Goal: Task Accomplishment & Management: Manage account settings

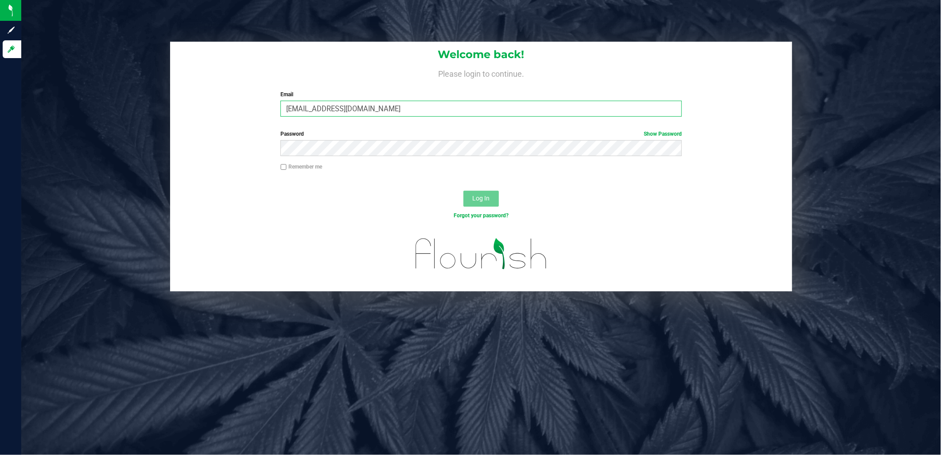
click at [445, 110] on input "[EMAIL_ADDRESS][DOMAIN_NAME]" at bounding box center [480, 109] width 401 height 16
type input "[EMAIL_ADDRESS][DOMAIN_NAME]"
click at [471, 198] on button "Log In" at bounding box center [480, 199] width 35 height 16
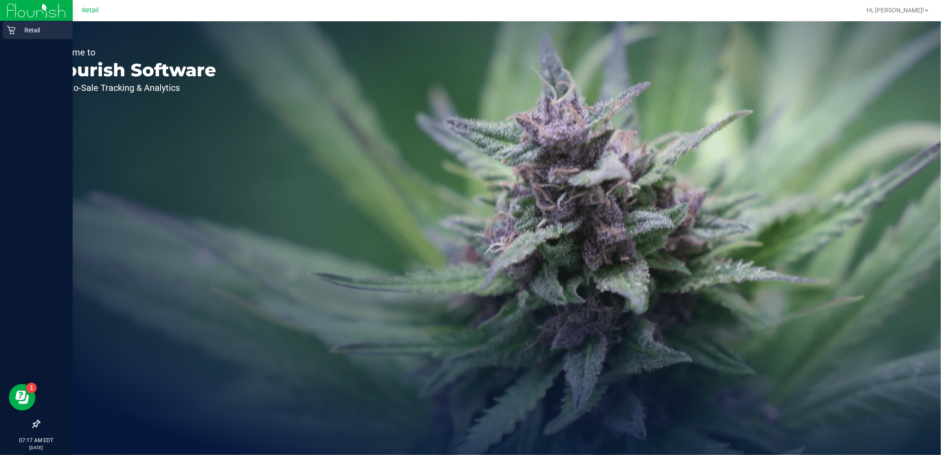
click at [20, 32] on p "Retail" at bounding box center [42, 30] width 53 height 11
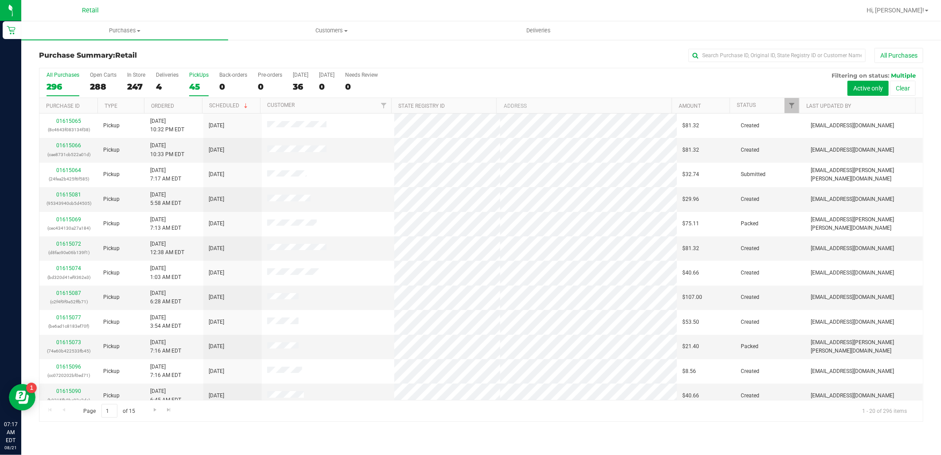
click at [197, 85] on div "45" at bounding box center [198, 87] width 19 height 10
click at [0, 0] on input "PickUps 45" at bounding box center [0, 0] width 0 height 0
click at [69, 79] on label "All Purchases 296" at bounding box center [63, 84] width 33 height 24
click at [0, 0] on input "All Purchases 296" at bounding box center [0, 0] width 0 height 0
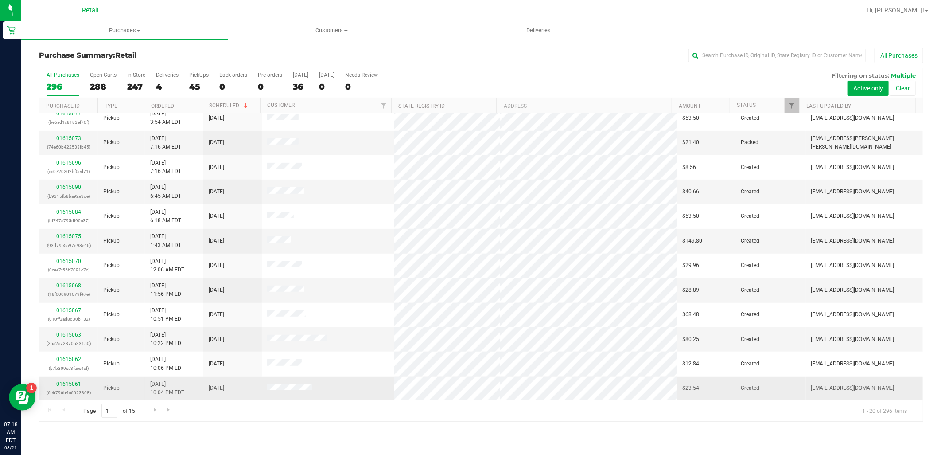
scroll to position [204, 0]
click at [153, 409] on span "Go to the next page" at bounding box center [155, 409] width 7 height 7
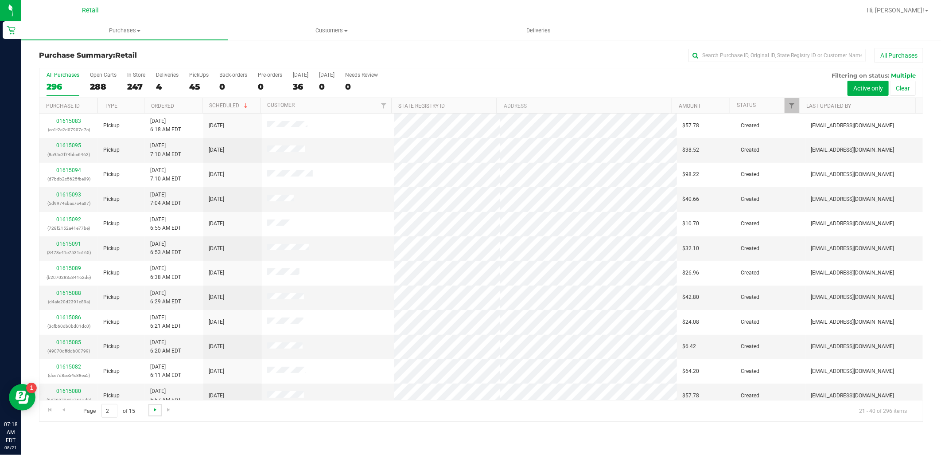
click at [153, 409] on span "Go to the next page" at bounding box center [155, 409] width 7 height 7
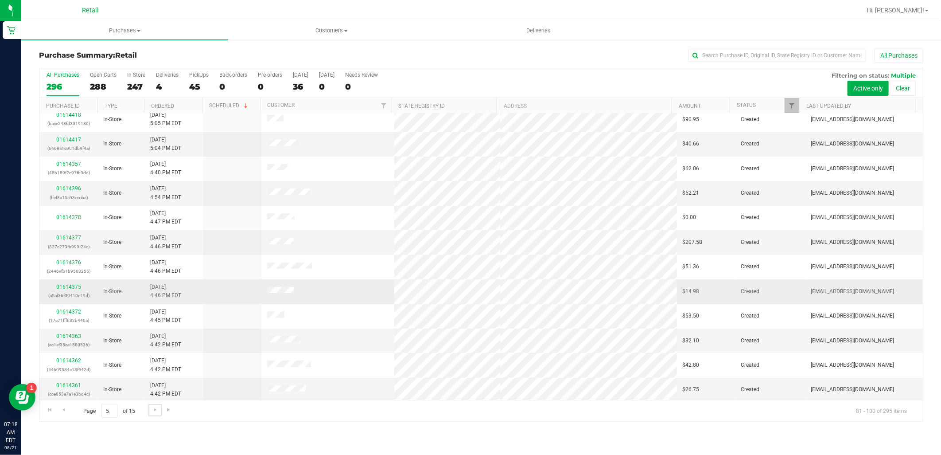
scroll to position [204, 0]
click at [200, 83] on div "45" at bounding box center [198, 87] width 19 height 10
click at [0, 0] on input "PickUps 45" at bounding box center [0, 0] width 0 height 0
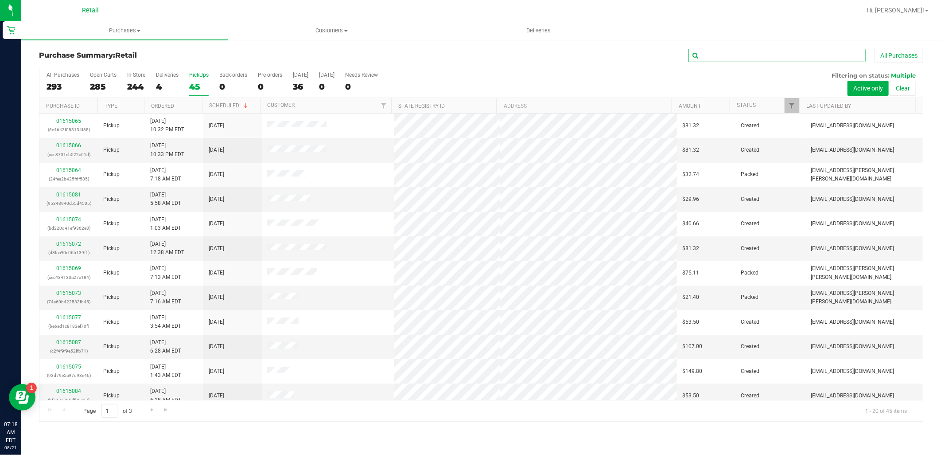
click at [779, 53] on input "text" at bounding box center [776, 55] width 177 height 13
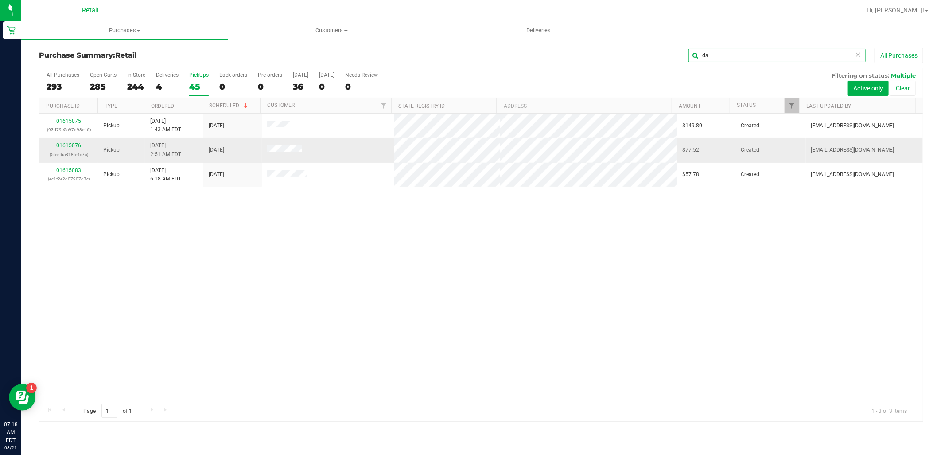
type input "da"
click at [80, 144] on div "01615076 (5feefba818fe4c7a)" at bounding box center [69, 149] width 48 height 17
click at [73, 148] on link "01615076" at bounding box center [68, 145] width 25 height 6
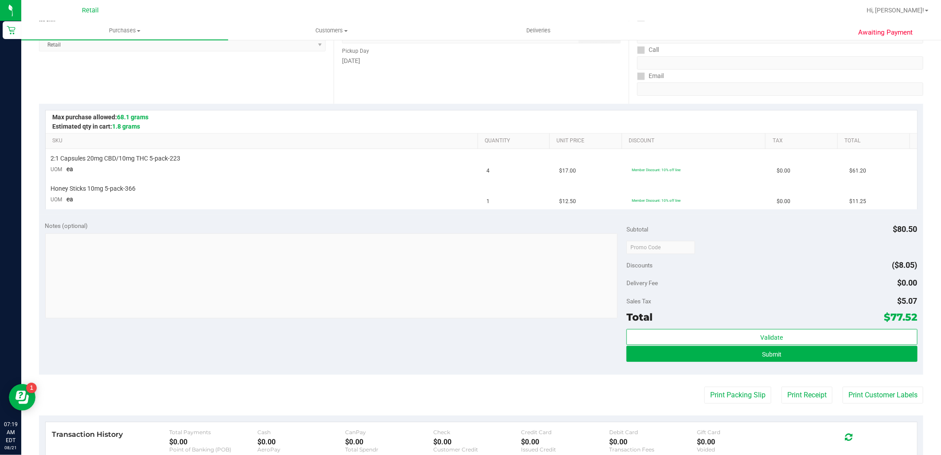
scroll to position [197, 0]
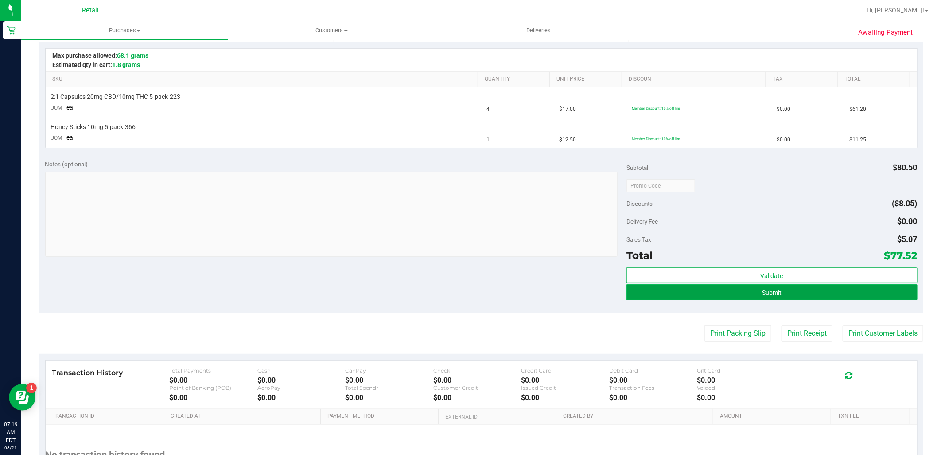
click at [770, 297] on button "Submit" at bounding box center [771, 292] width 291 height 16
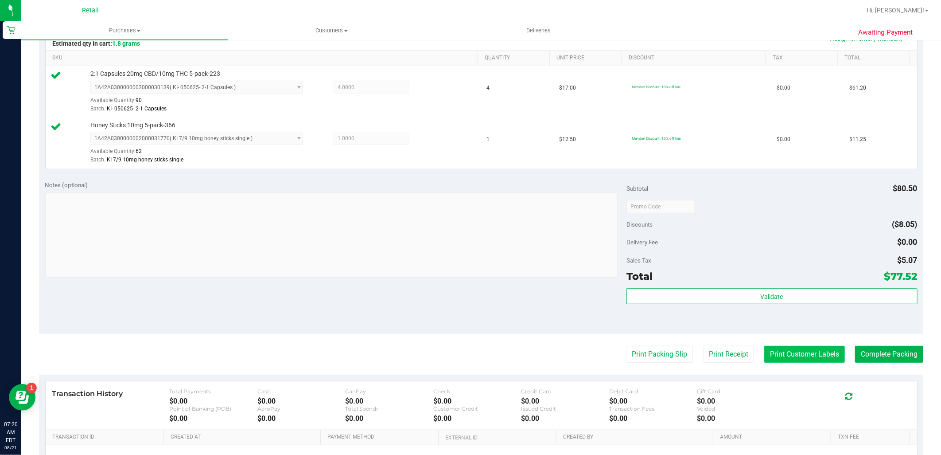
scroll to position [246, 0]
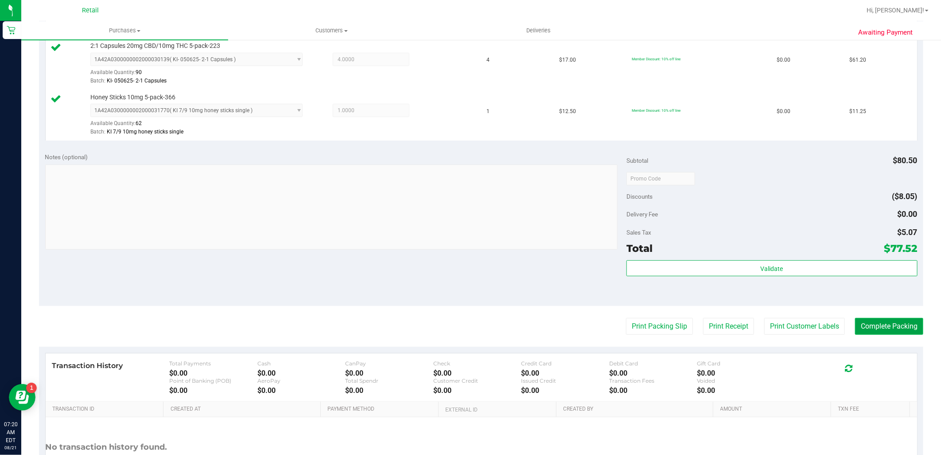
click at [873, 330] on button "Complete Packing" at bounding box center [889, 326] width 68 height 17
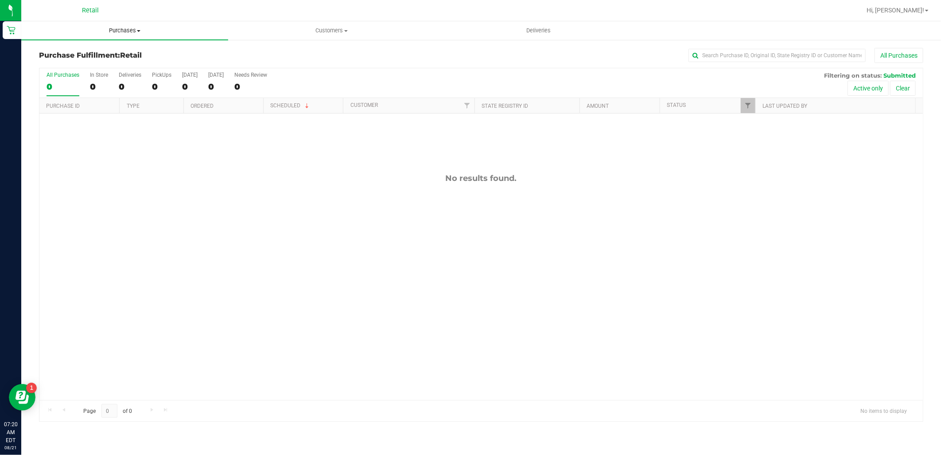
drag, startPoint x: 121, startPoint y: 30, endPoint x: 120, endPoint y: 38, distance: 8.2
click at [121, 30] on span "Purchases" at bounding box center [124, 31] width 207 height 8
click at [117, 51] on li "Summary of purchases" at bounding box center [124, 53] width 207 height 11
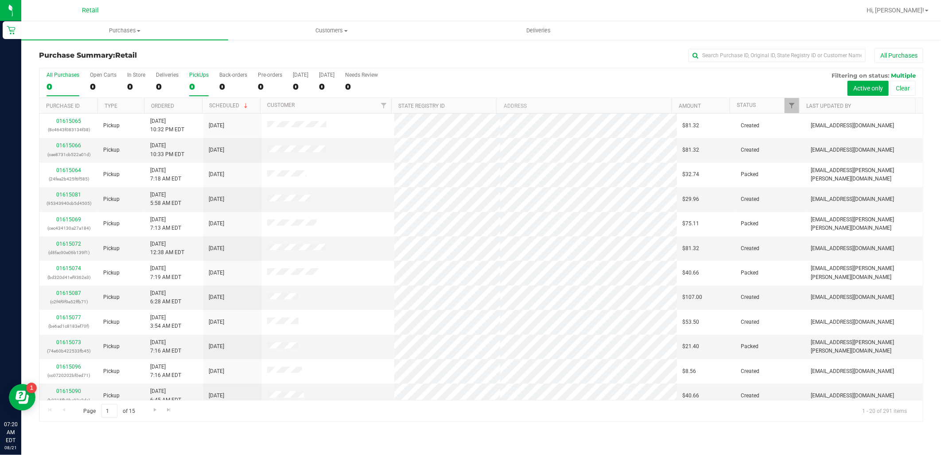
click at [193, 78] on div "PickUps" at bounding box center [198, 75] width 19 height 6
click at [0, 0] on input "PickUps 0" at bounding box center [0, 0] width 0 height 0
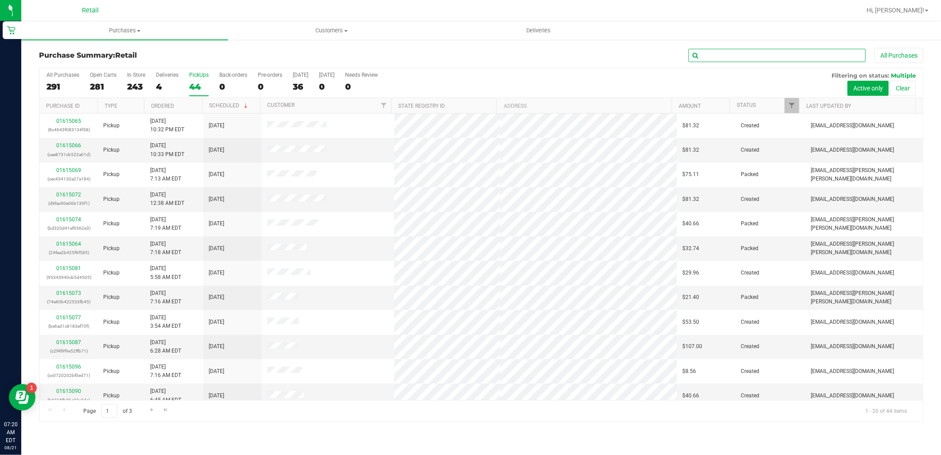
click at [708, 58] on input "text" at bounding box center [776, 55] width 177 height 13
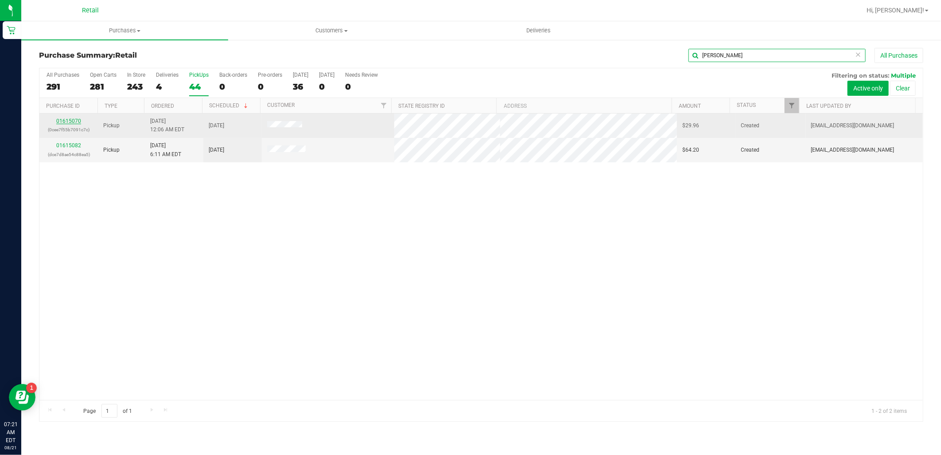
type input "[PERSON_NAME]"
click at [66, 121] on link "01615070" at bounding box center [68, 121] width 25 height 6
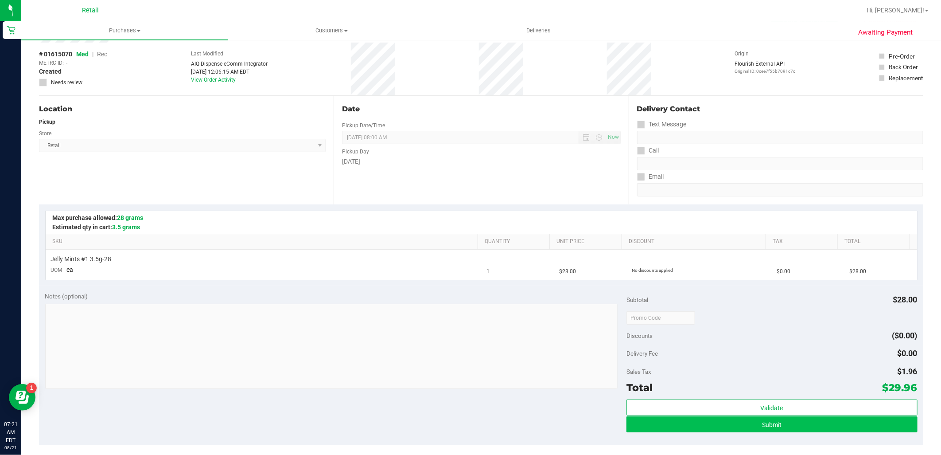
scroll to position [98, 0]
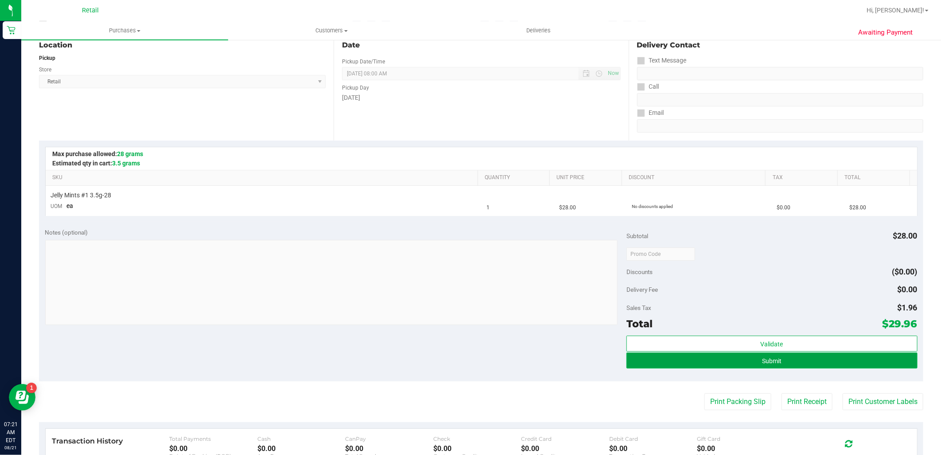
click at [776, 358] on button "Submit" at bounding box center [771, 360] width 291 height 16
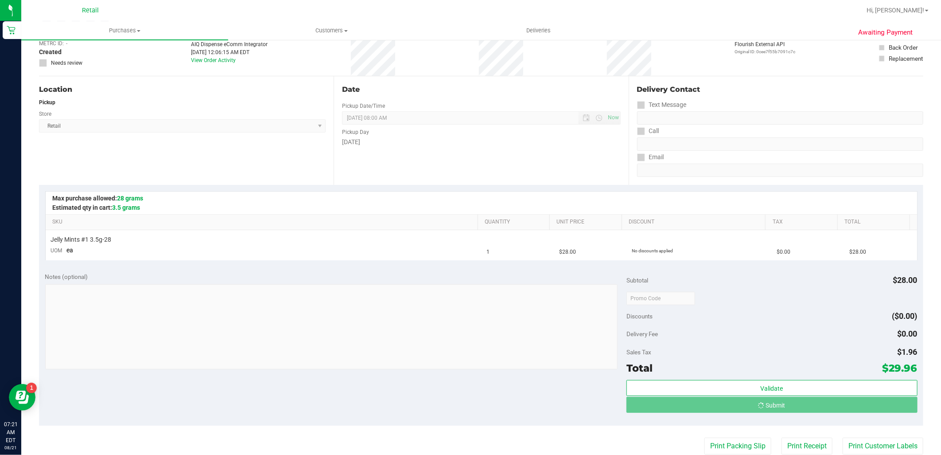
scroll to position [0, 0]
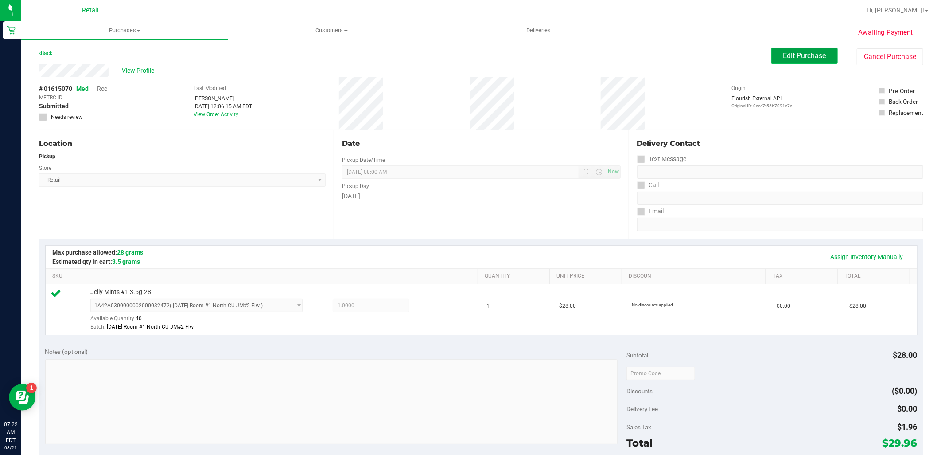
click at [783, 58] on span "Edit Purchase" at bounding box center [804, 55] width 43 height 8
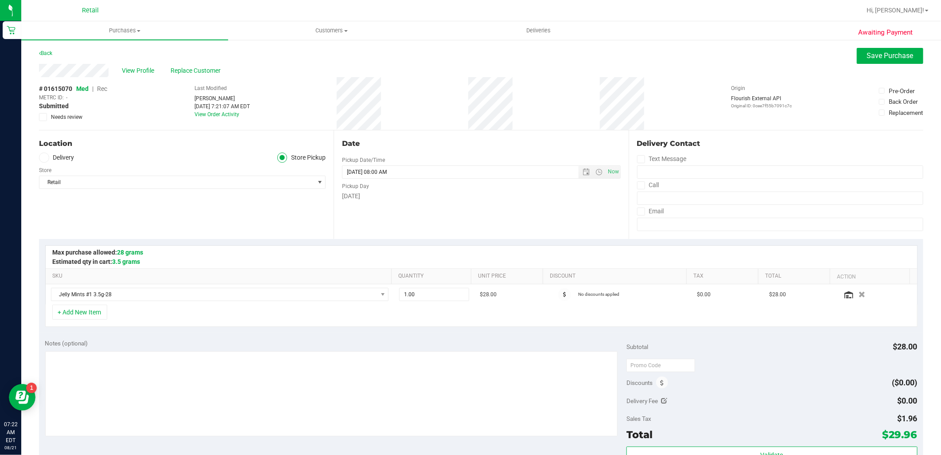
click at [104, 89] on span "Rec" at bounding box center [102, 88] width 10 height 7
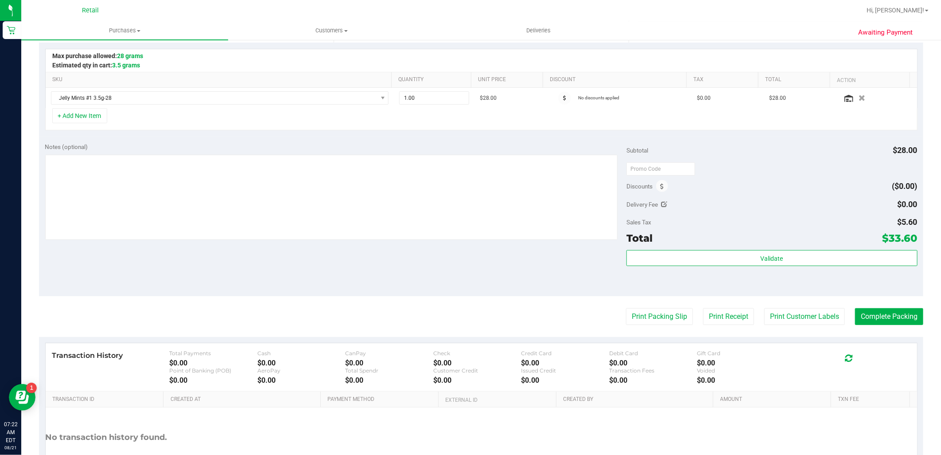
scroll to position [197, 0]
click at [873, 316] on button "Complete Packing" at bounding box center [889, 315] width 68 height 17
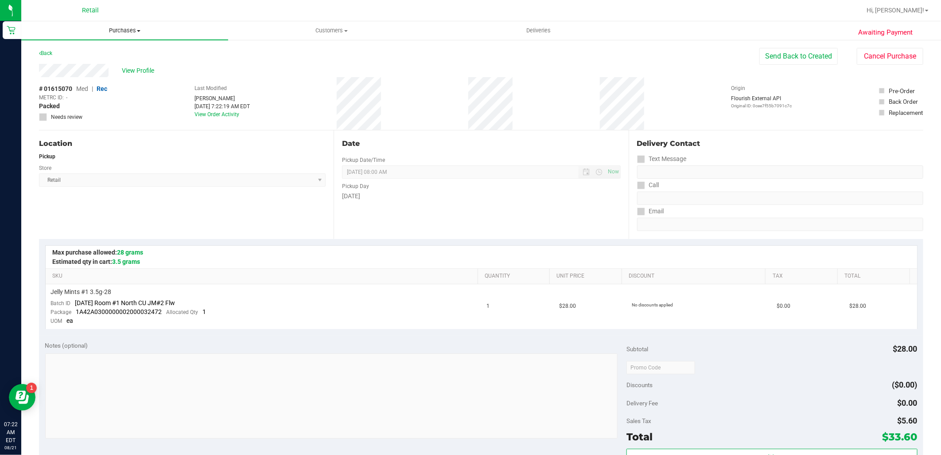
click at [127, 31] on span "Purchases" at bounding box center [124, 31] width 207 height 8
click at [124, 51] on li "Summary of purchases" at bounding box center [124, 53] width 207 height 11
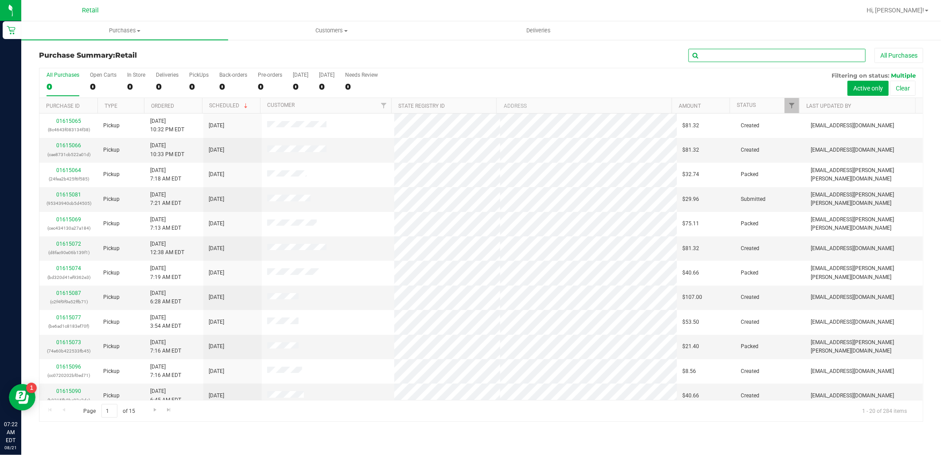
click at [786, 55] on input "text" at bounding box center [776, 55] width 177 height 13
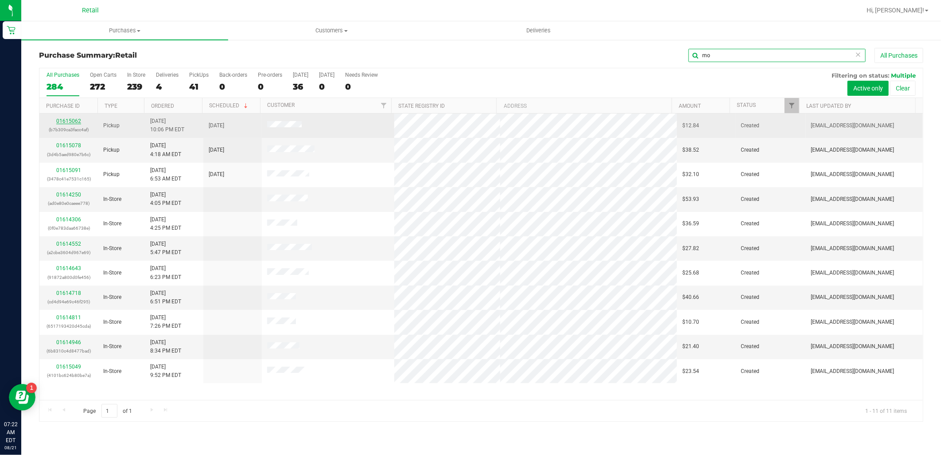
type input "mo"
click at [63, 123] on link "01615062" at bounding box center [68, 121] width 25 height 6
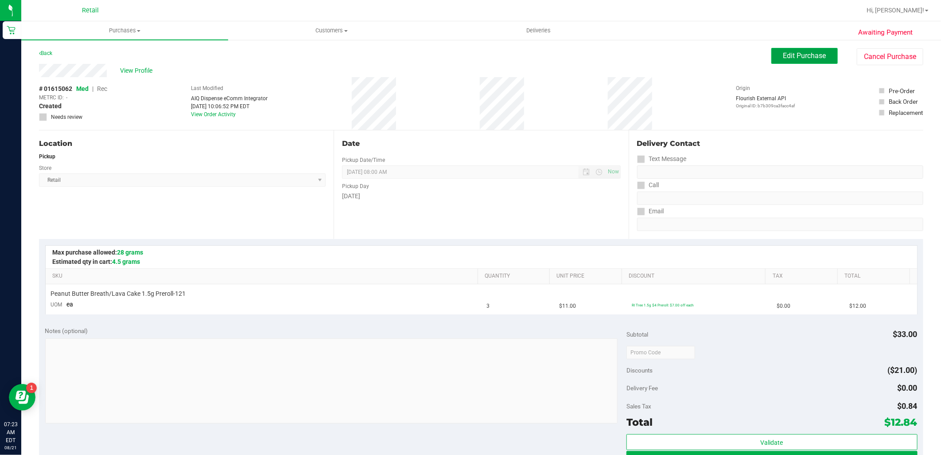
click at [789, 60] on button "Edit Purchase" at bounding box center [804, 56] width 66 height 16
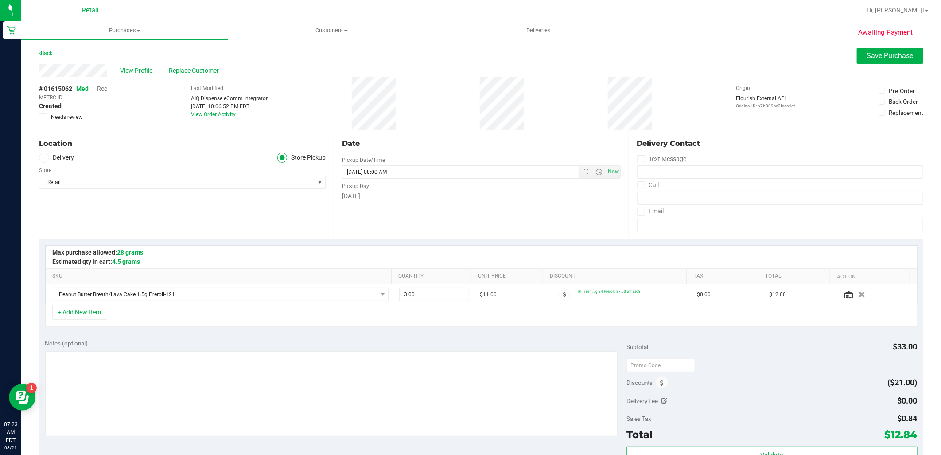
click at [103, 90] on span "Rec" at bounding box center [102, 88] width 10 height 7
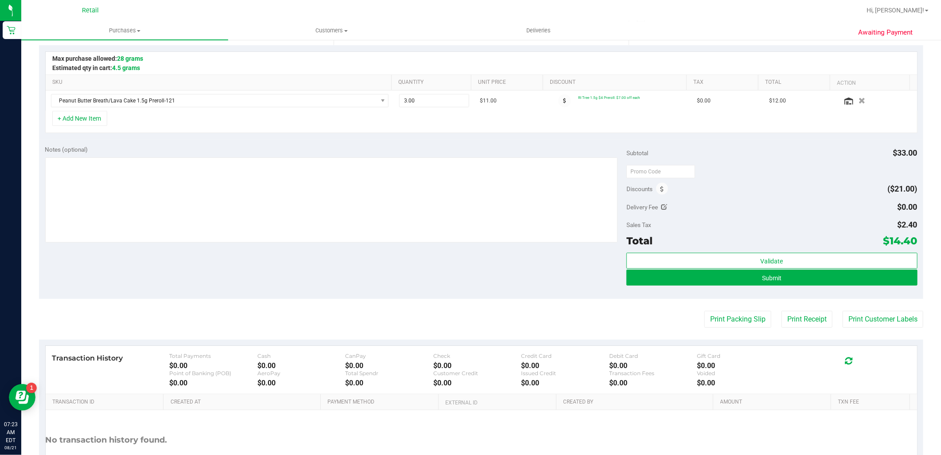
scroll to position [197, 0]
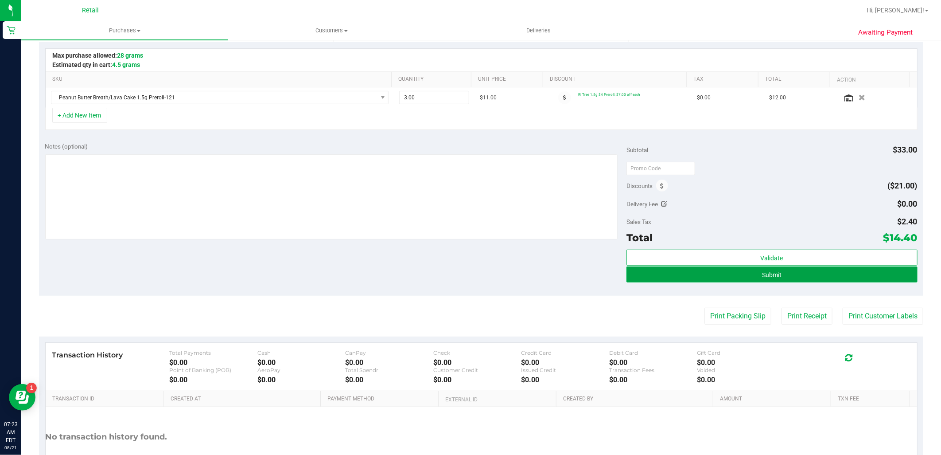
click at [737, 278] on button "Submit" at bounding box center [771, 274] width 291 height 16
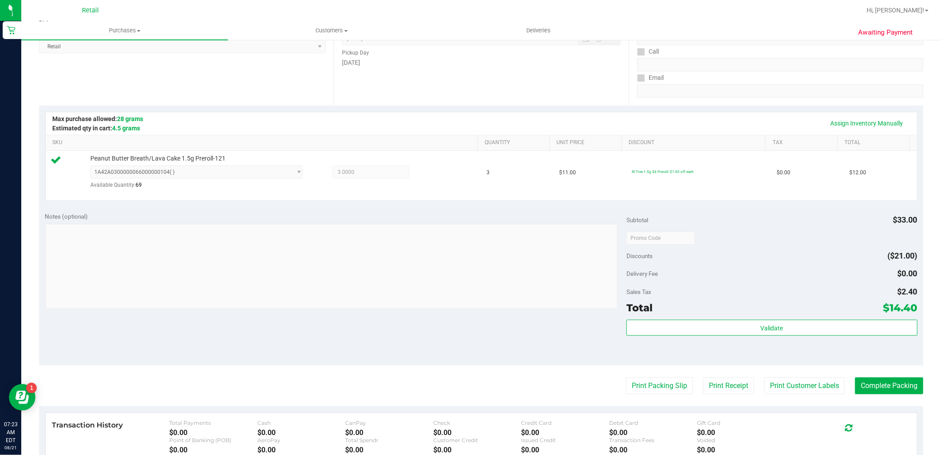
scroll to position [148, 0]
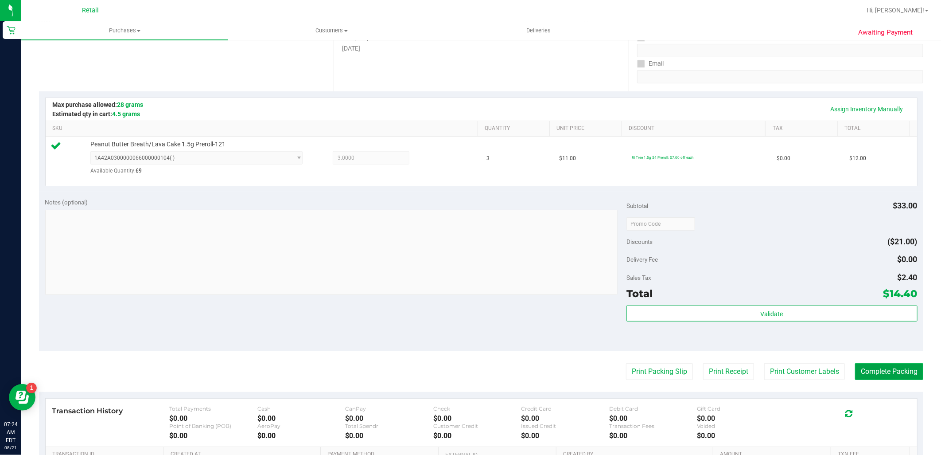
click at [900, 370] on button "Complete Packing" at bounding box center [889, 371] width 68 height 17
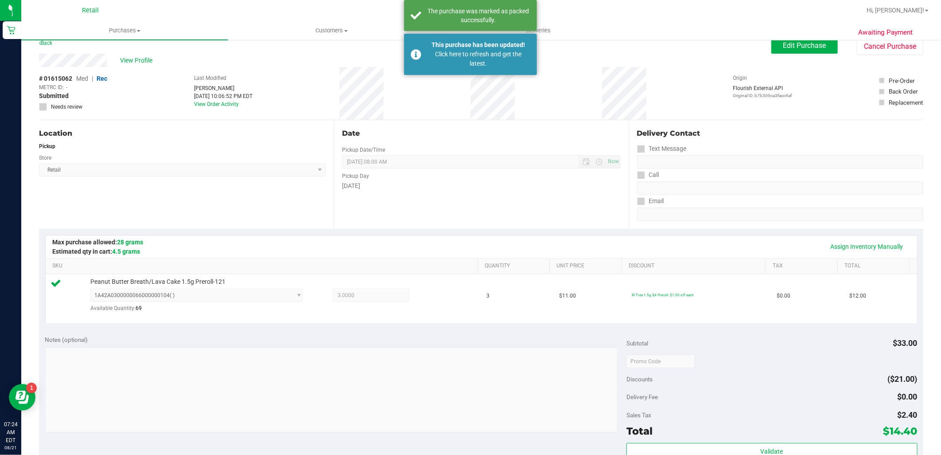
scroll to position [0, 0]
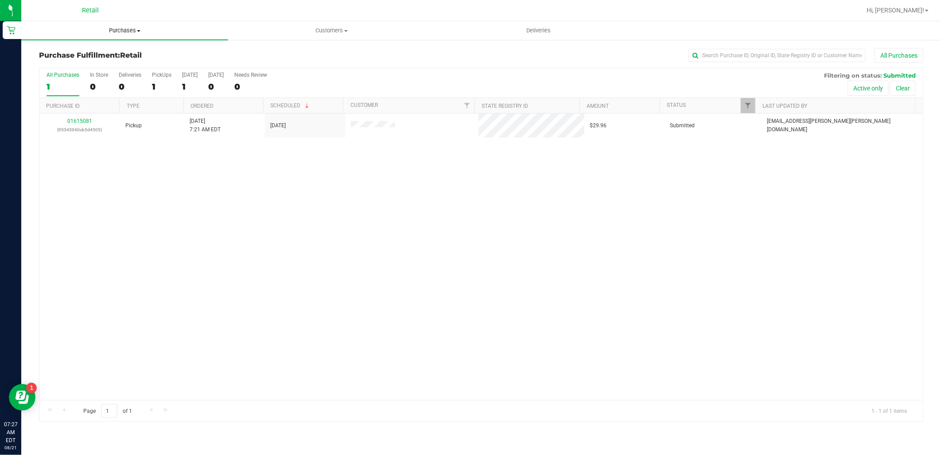
click at [118, 31] on span "Purchases" at bounding box center [124, 31] width 207 height 8
click at [104, 52] on span "Summary of purchases" at bounding box center [66, 54] width 91 height 8
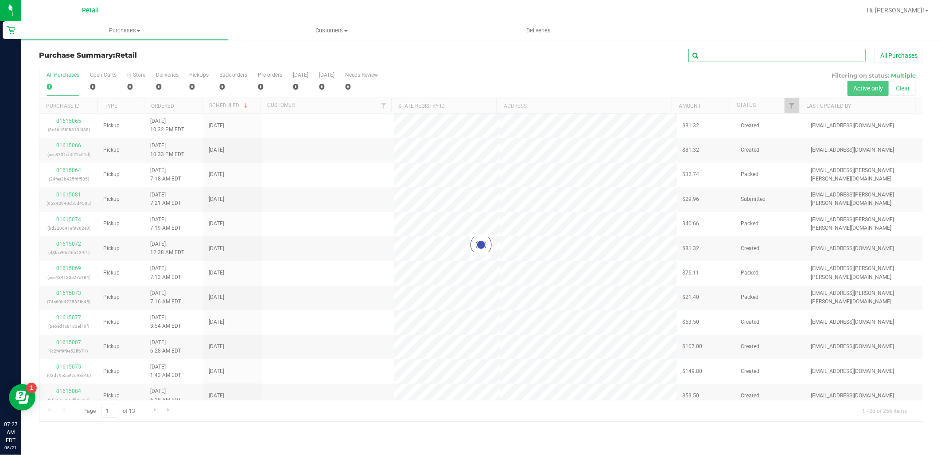
click at [789, 55] on input "text" at bounding box center [776, 55] width 177 height 13
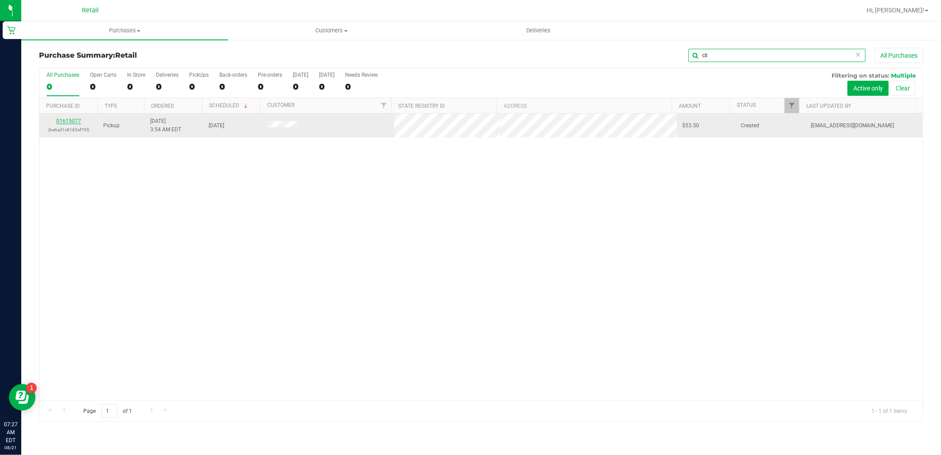
type input "cli"
click at [69, 121] on link "01615077" at bounding box center [68, 121] width 25 height 6
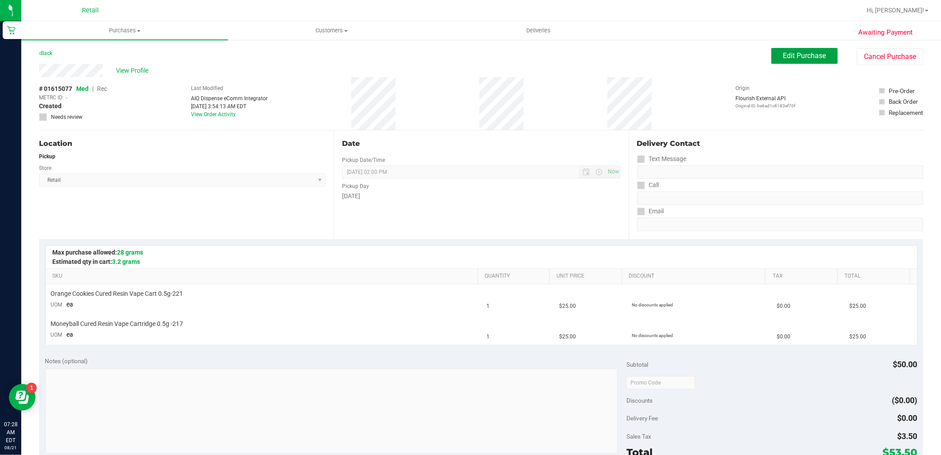
click at [800, 53] on span "Edit Purchase" at bounding box center [804, 55] width 43 height 8
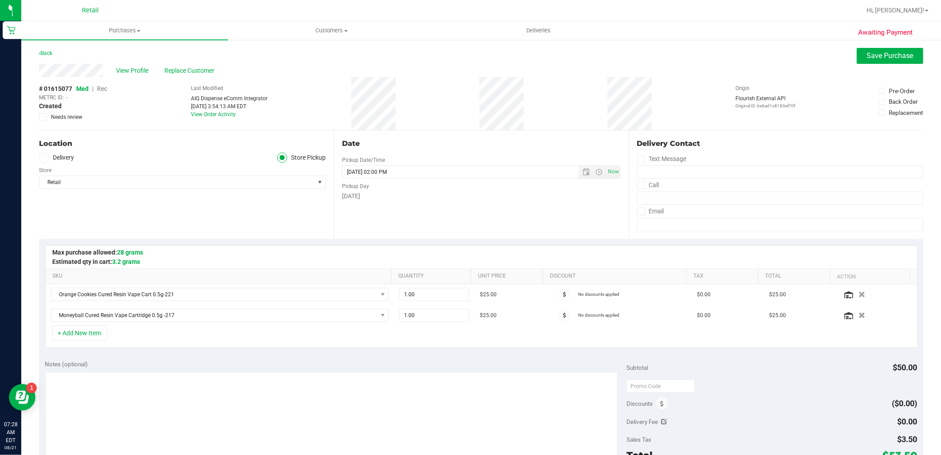
click at [103, 89] on span "Rec" at bounding box center [102, 88] width 10 height 7
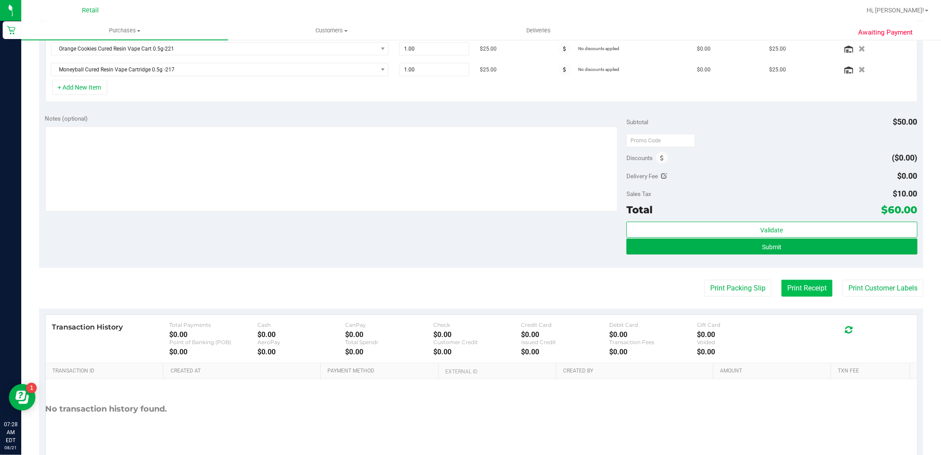
scroll to position [246, 0]
click at [836, 248] on button "Submit" at bounding box center [771, 246] width 291 height 16
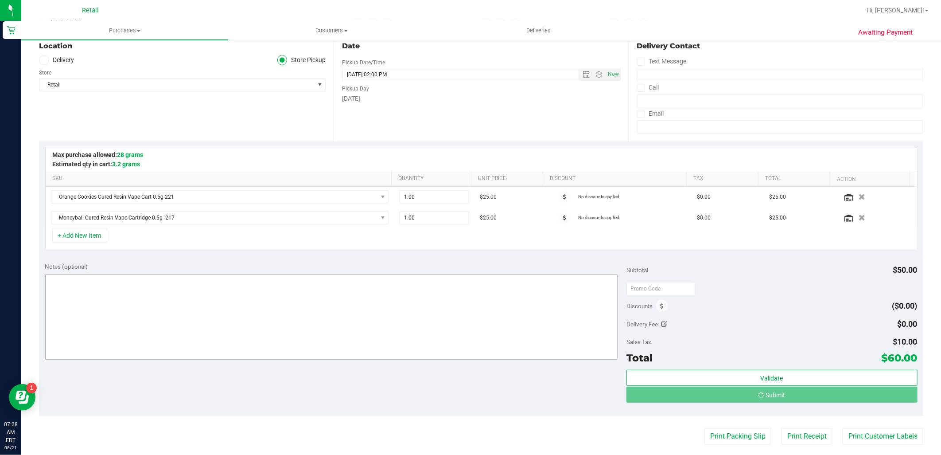
scroll to position [49, 0]
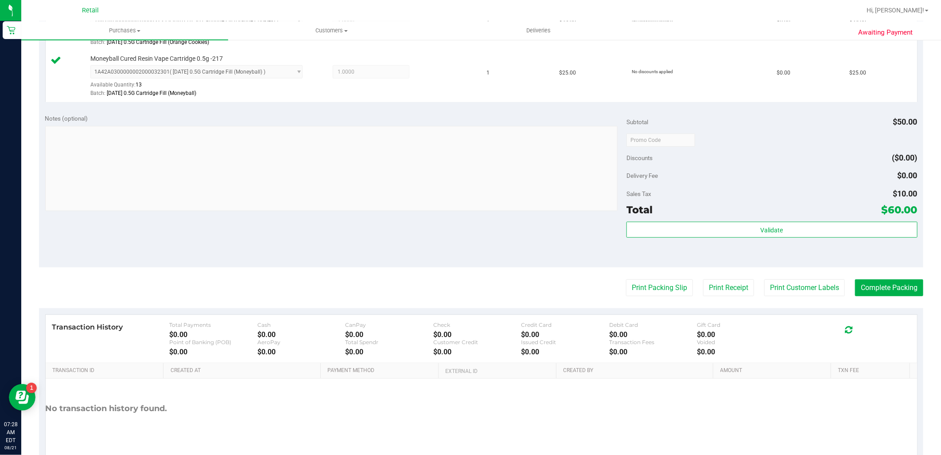
scroll to position [295, 0]
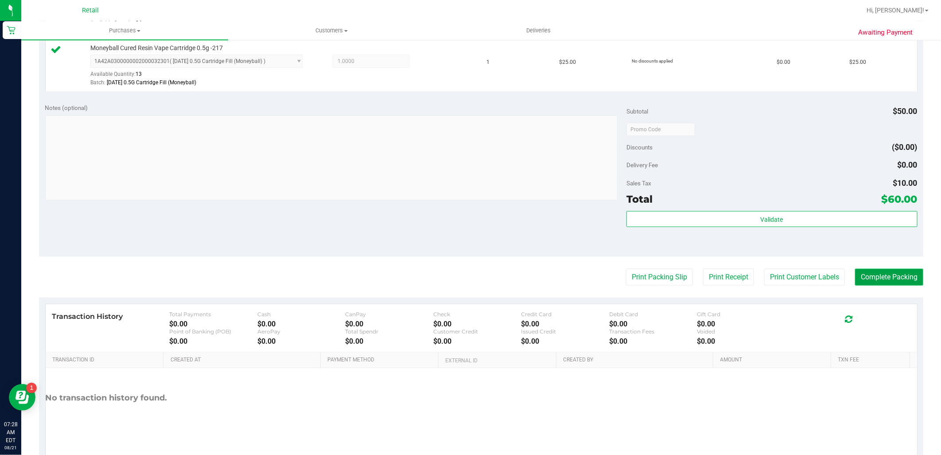
click at [889, 275] on button "Complete Packing" at bounding box center [889, 276] width 68 height 17
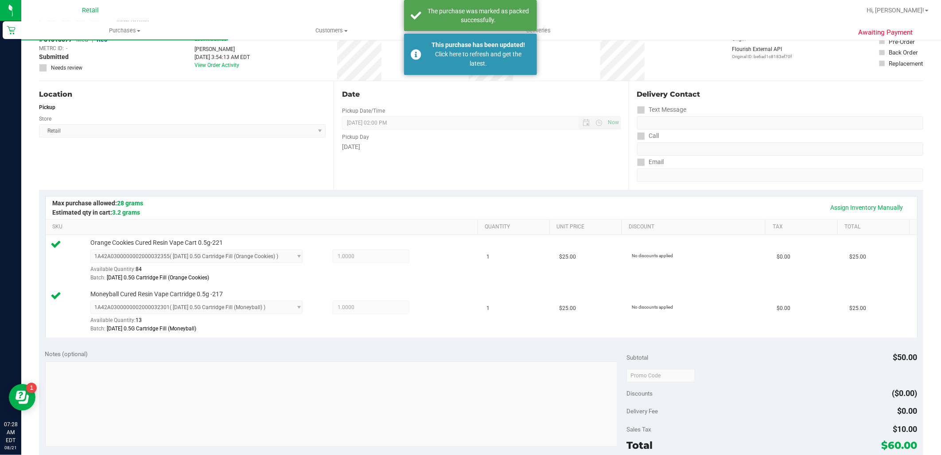
scroll to position [0, 0]
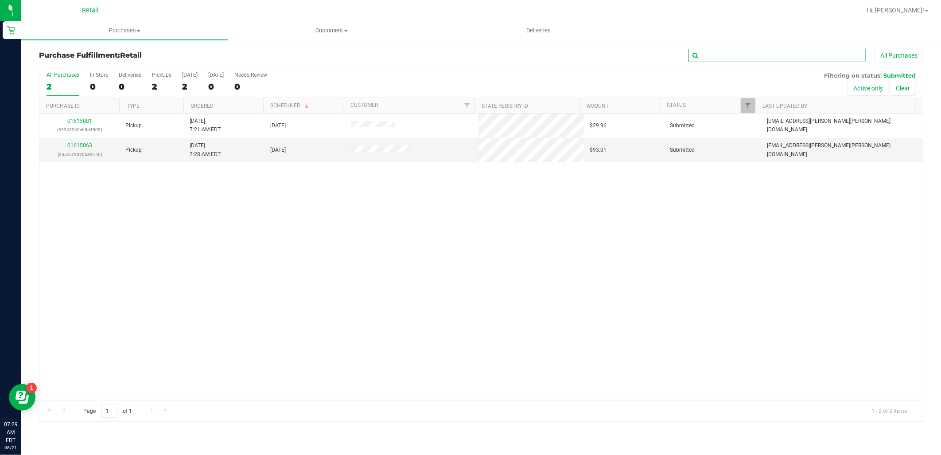
click at [809, 55] on input "text" at bounding box center [776, 55] width 177 height 13
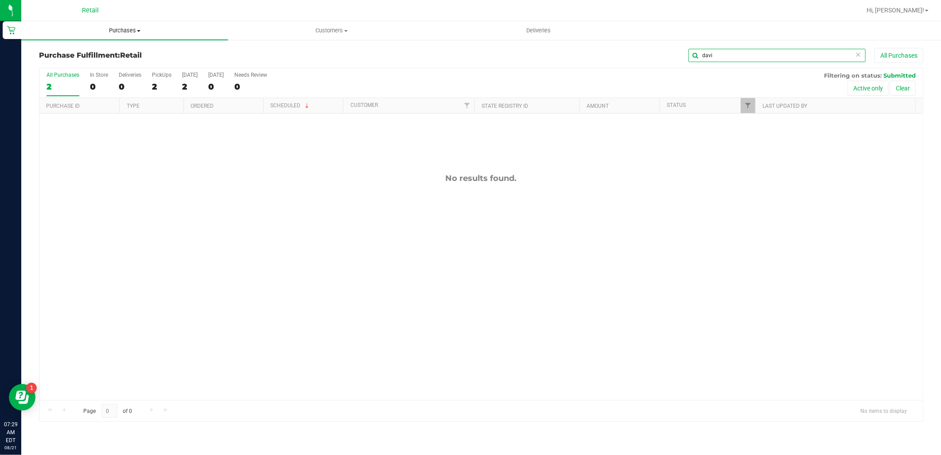
type input "davi"
click at [114, 28] on span "Purchases" at bounding box center [124, 31] width 207 height 8
click at [113, 55] on li "Summary of purchases" at bounding box center [124, 53] width 207 height 11
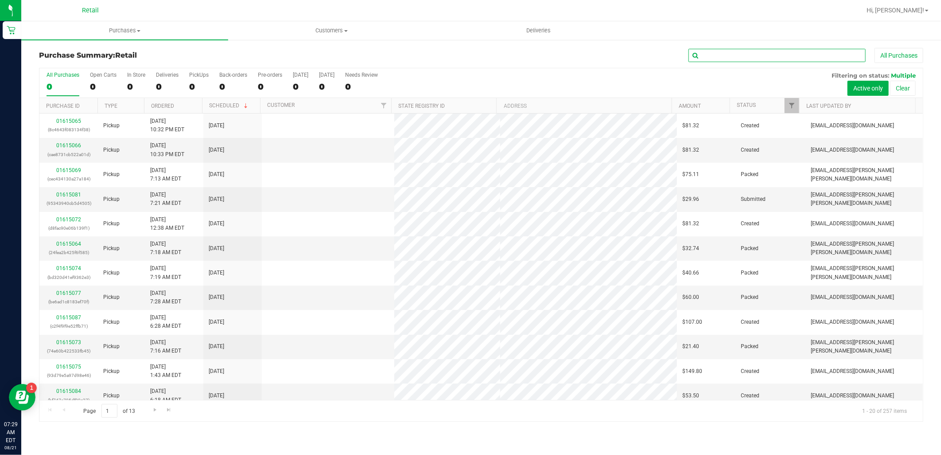
click at [727, 53] on input "text" at bounding box center [776, 55] width 177 height 13
type input "dav"
click at [164, 80] on label "Deliveries 4" at bounding box center [167, 84] width 23 height 24
click at [0, 0] on input "Deliveries 4" at bounding box center [0, 0] width 0 height 0
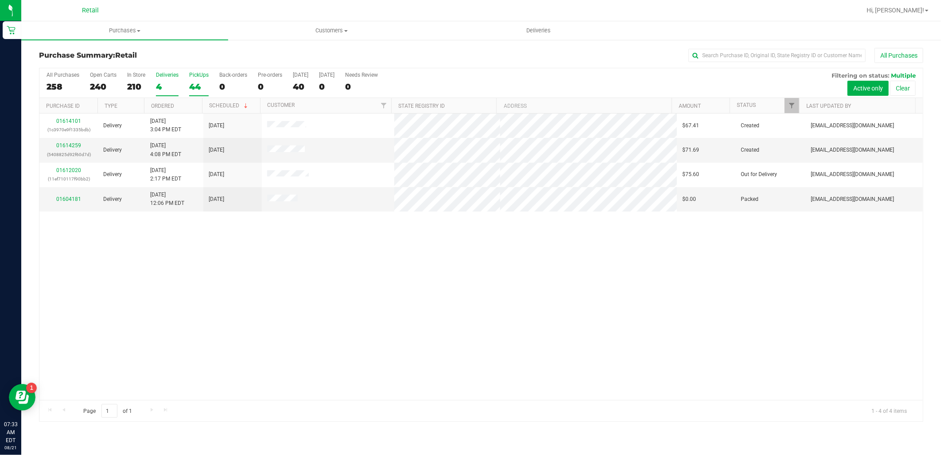
click at [190, 85] on div "44" at bounding box center [198, 87] width 19 height 10
click at [0, 0] on input "PickUps 44" at bounding box center [0, 0] width 0 height 0
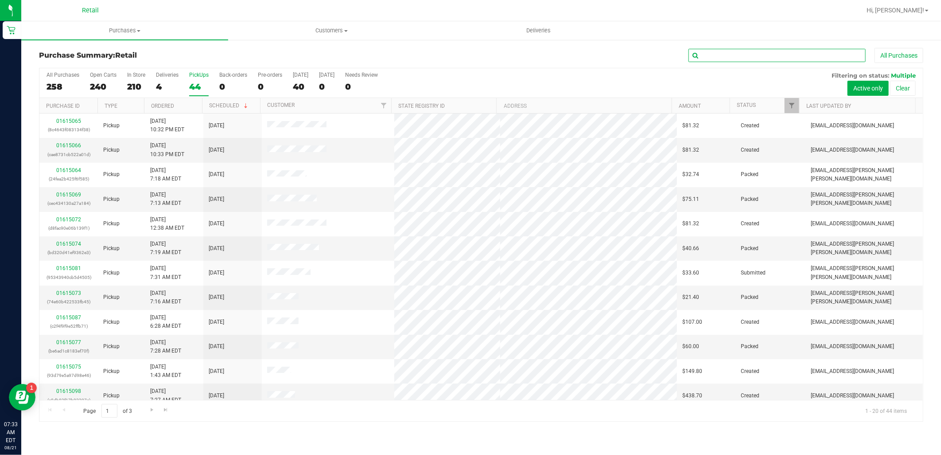
click at [816, 58] on input "text" at bounding box center [776, 55] width 177 height 13
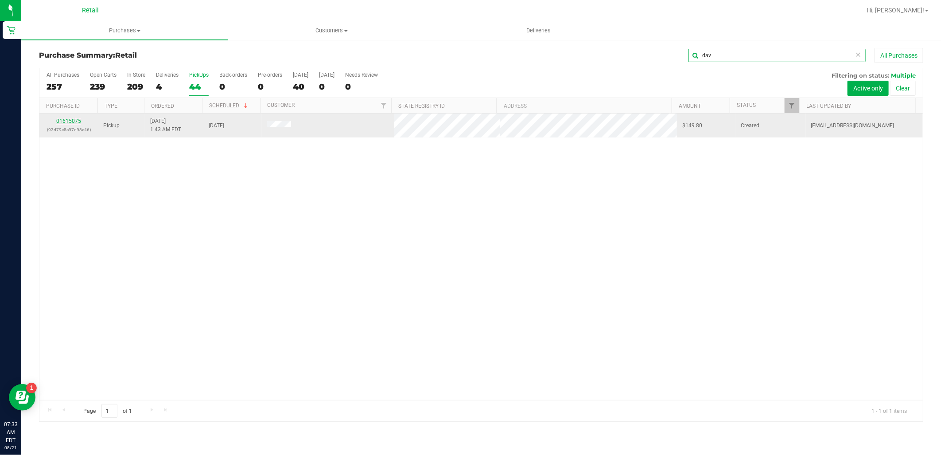
type input "dav"
click at [60, 122] on link "01615075" at bounding box center [68, 121] width 25 height 6
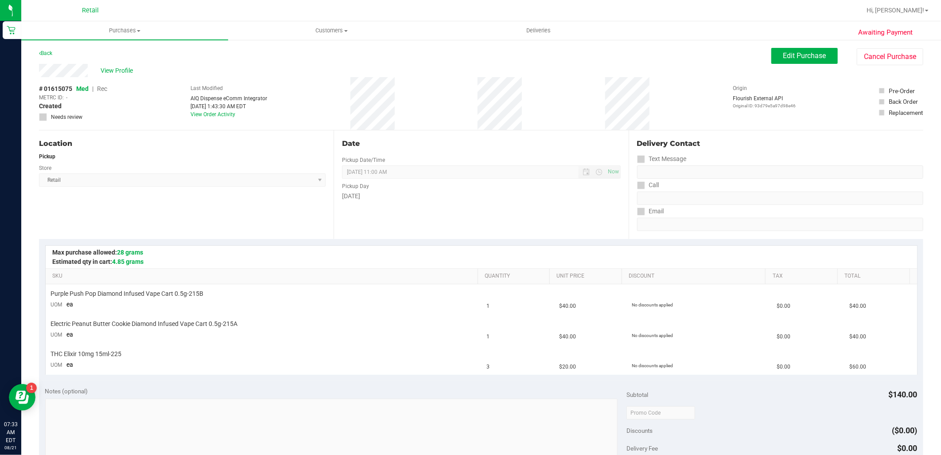
click at [791, 43] on div "Awaiting Payment Back Edit Purchase Cancel Purchase View Profile # 01615075 Med…" at bounding box center [481, 401] width 920 height 725
click at [793, 58] on span "Edit Purchase" at bounding box center [804, 55] width 43 height 8
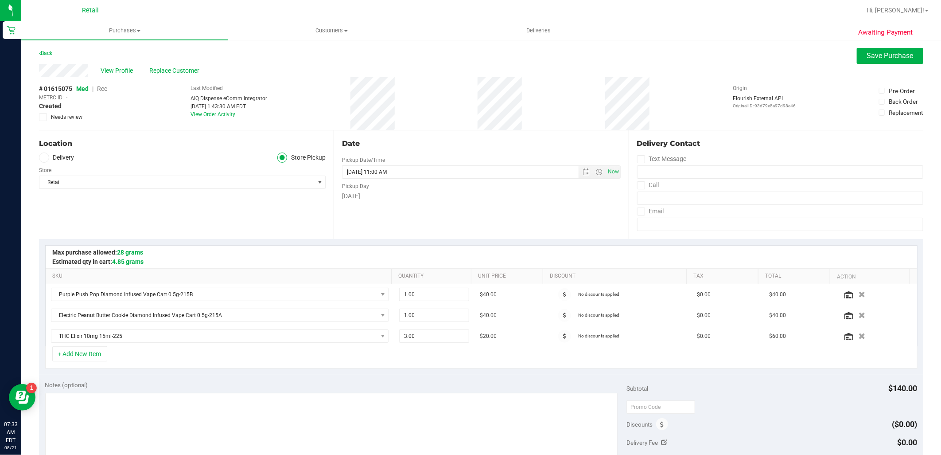
click at [103, 86] on span "Rec" at bounding box center [102, 88] width 10 height 7
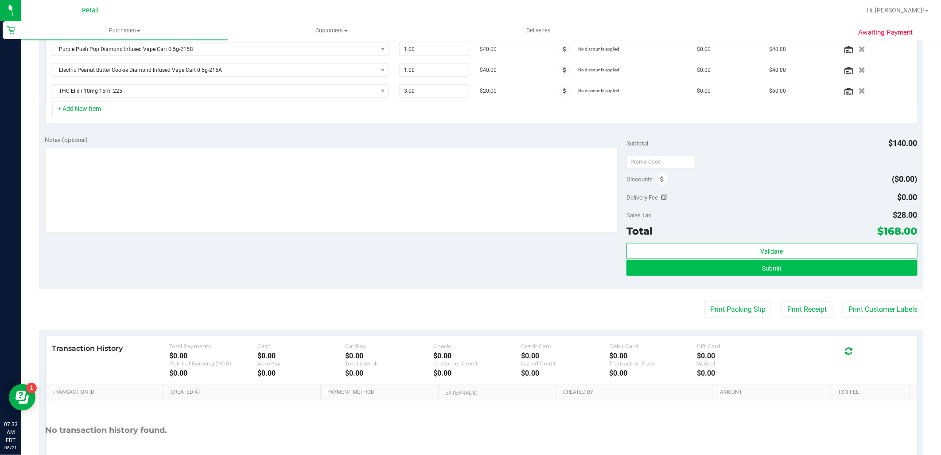
scroll to position [246, 0]
click at [730, 273] on button "Submit" at bounding box center [771, 267] width 291 height 16
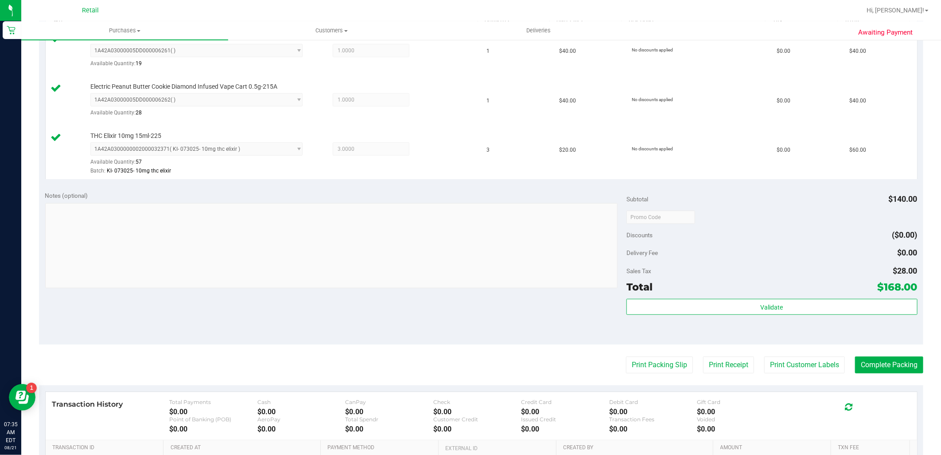
scroll to position [344, 0]
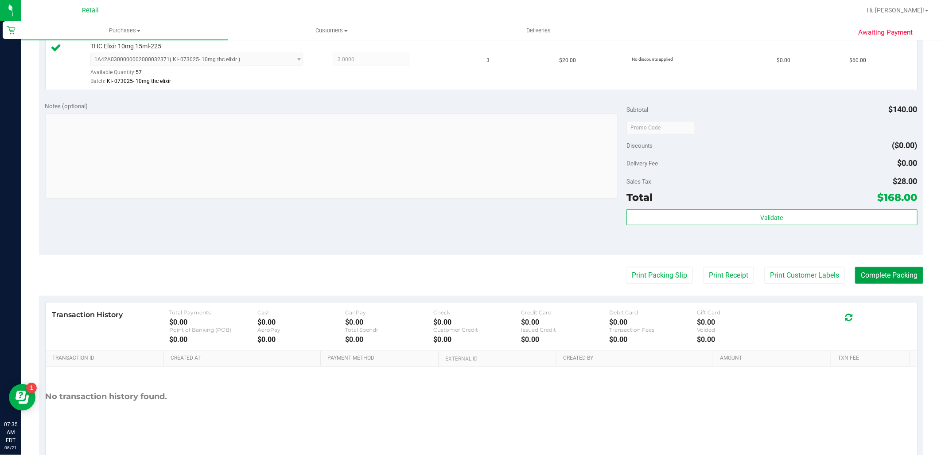
click at [867, 270] on button "Complete Packing" at bounding box center [889, 275] width 68 height 17
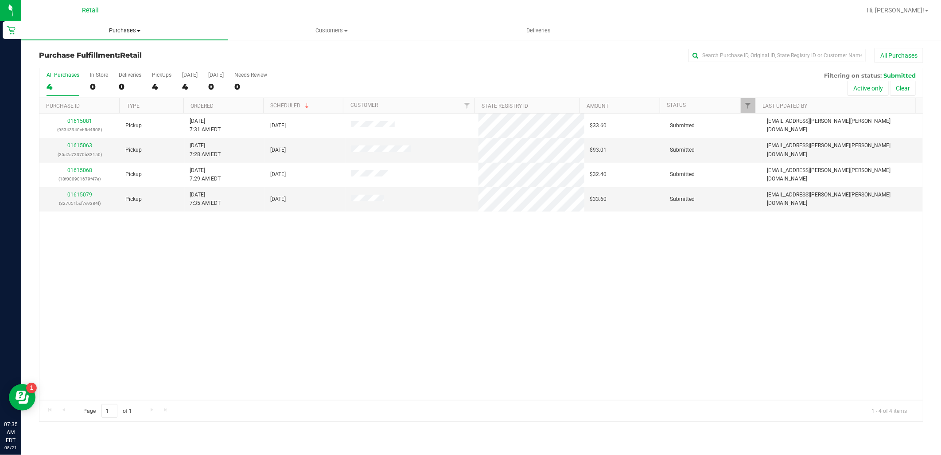
click at [133, 27] on span "Purchases" at bounding box center [124, 31] width 207 height 8
click at [131, 51] on li "Summary of purchases" at bounding box center [124, 53] width 207 height 11
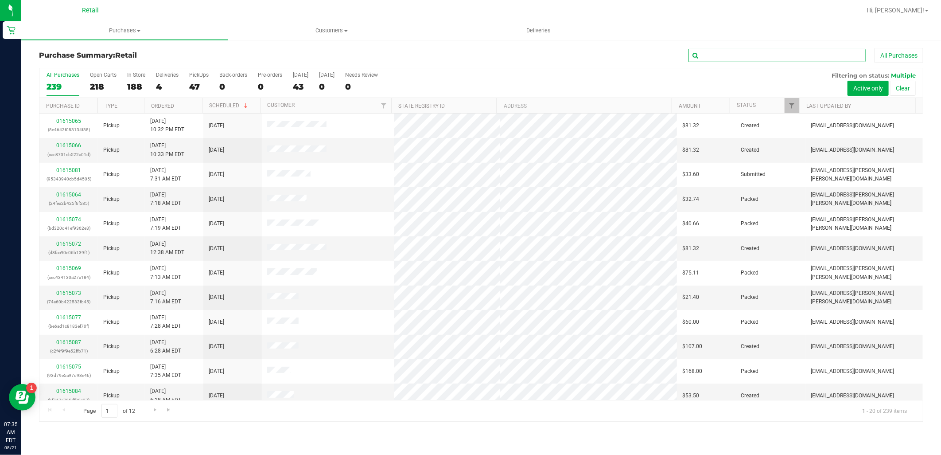
click at [785, 50] on input "text" at bounding box center [776, 55] width 177 height 13
click at [207, 86] on div "47" at bounding box center [198, 87] width 19 height 10
click at [0, 0] on input "PickUps 47" at bounding box center [0, 0] width 0 height 0
click at [784, 59] on input "text" at bounding box center [776, 55] width 177 height 13
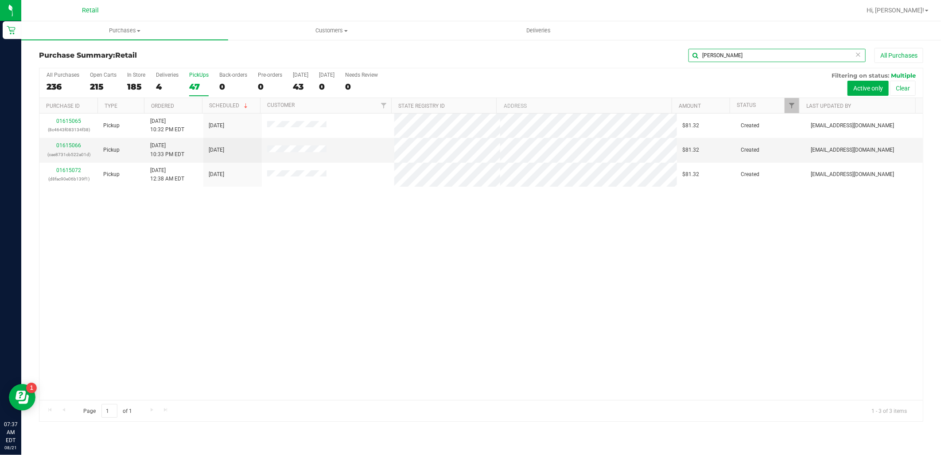
type input "jas"
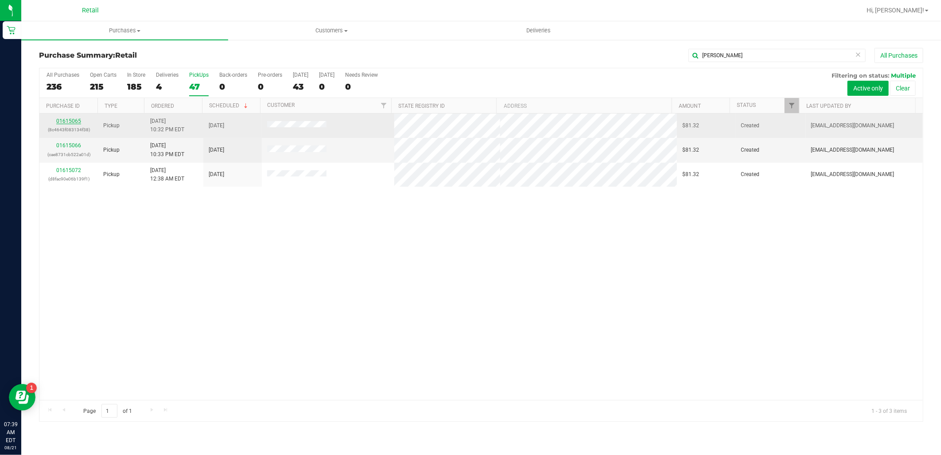
click at [58, 123] on link "01615065" at bounding box center [68, 121] width 25 height 6
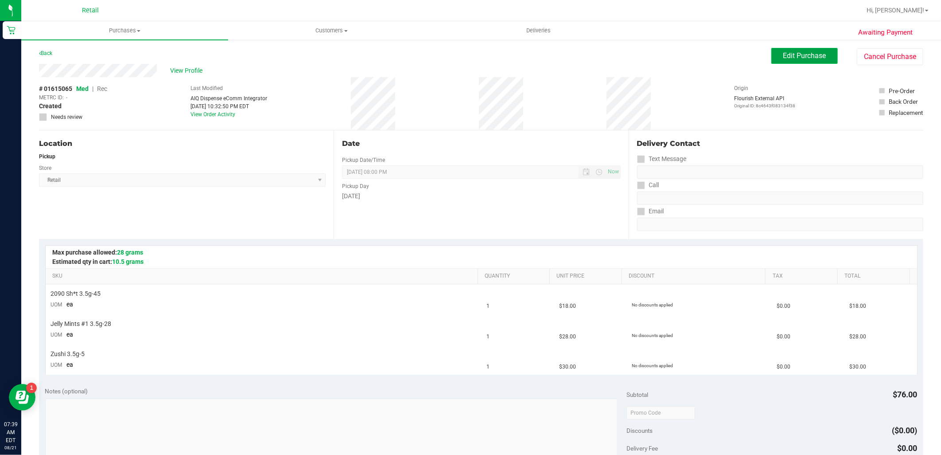
click at [789, 58] on span "Edit Purchase" at bounding box center [804, 55] width 43 height 8
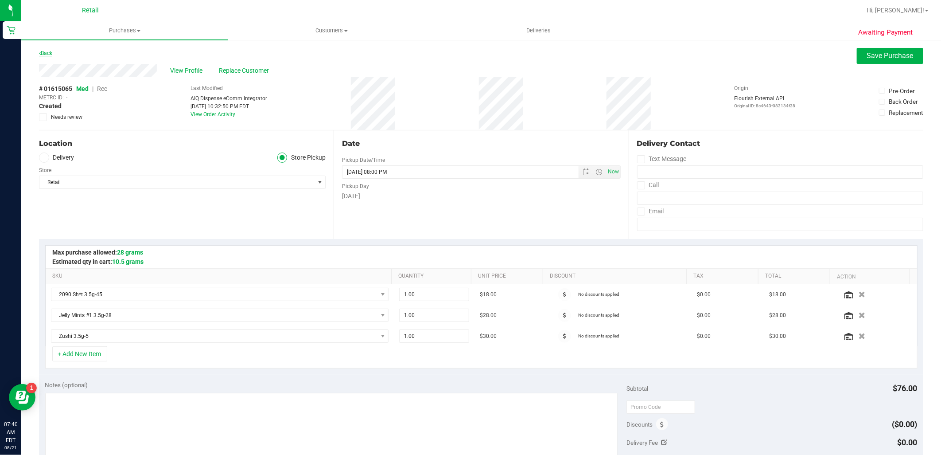
click at [49, 54] on link "Back" at bounding box center [45, 53] width 13 height 6
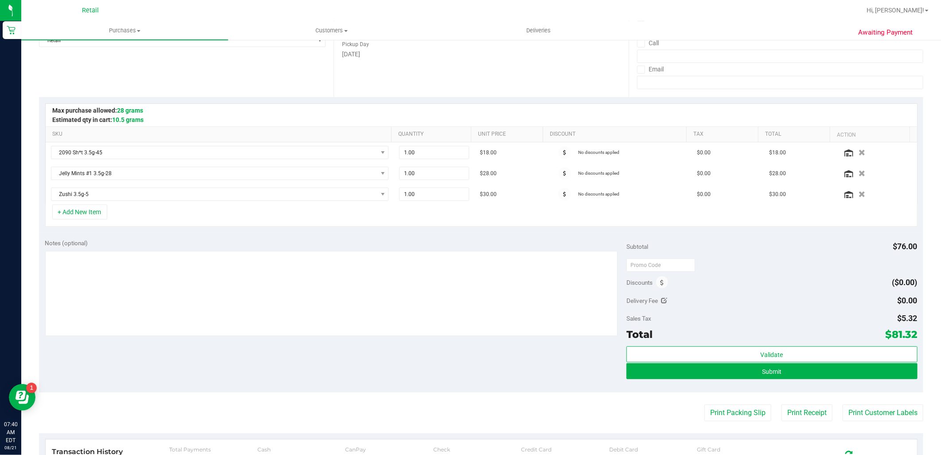
scroll to position [148, 0]
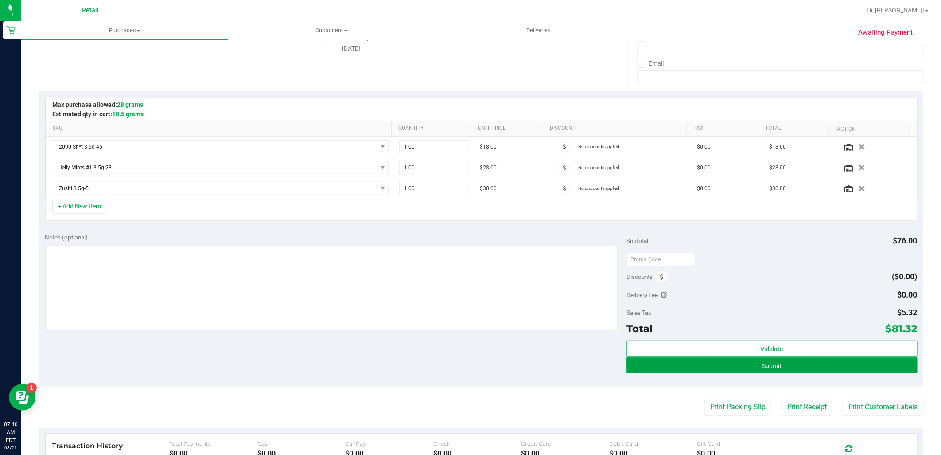
click at [780, 369] on button "Submit" at bounding box center [771, 365] width 291 height 16
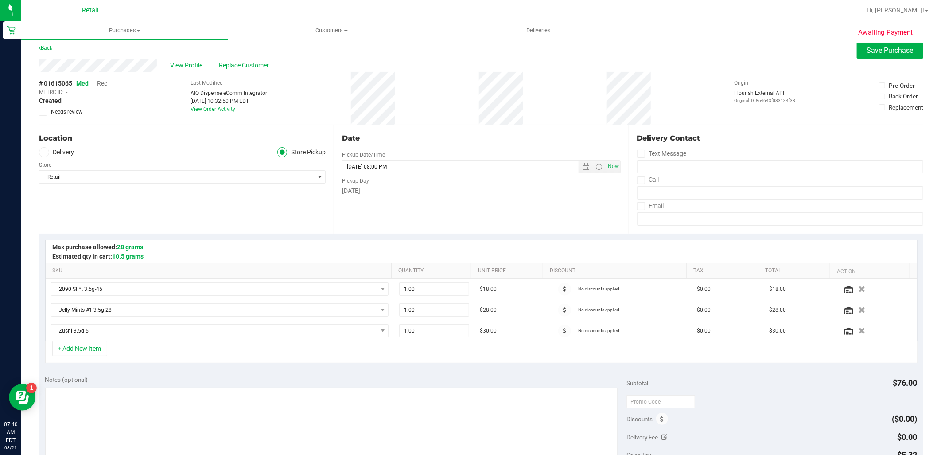
scroll to position [0, 0]
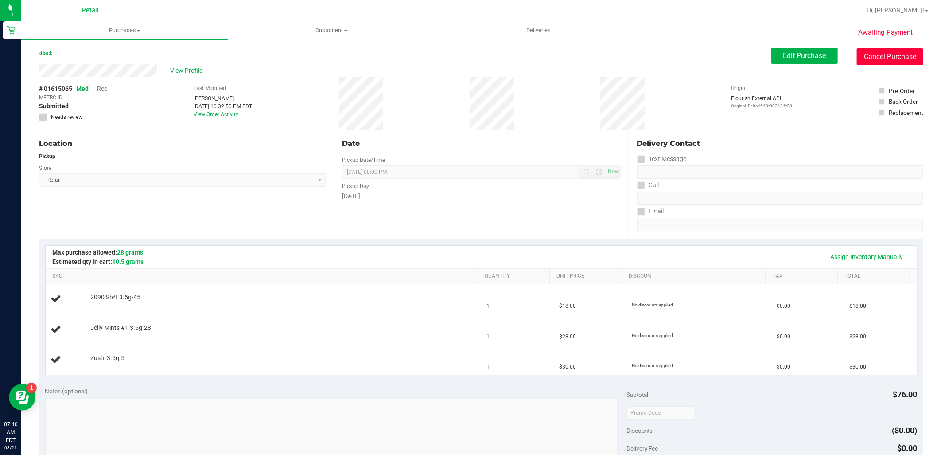
click at [864, 62] on button "Cancel Purchase" at bounding box center [890, 56] width 66 height 17
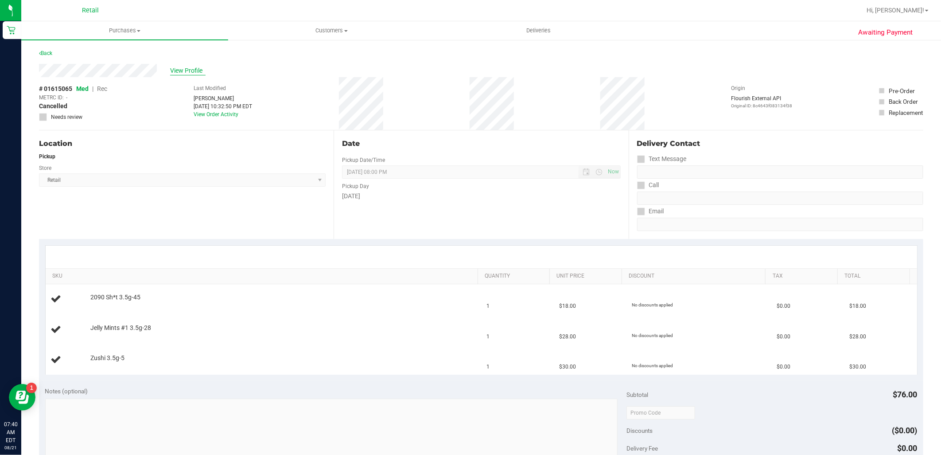
click at [191, 70] on span "View Profile" at bounding box center [187, 70] width 35 height 9
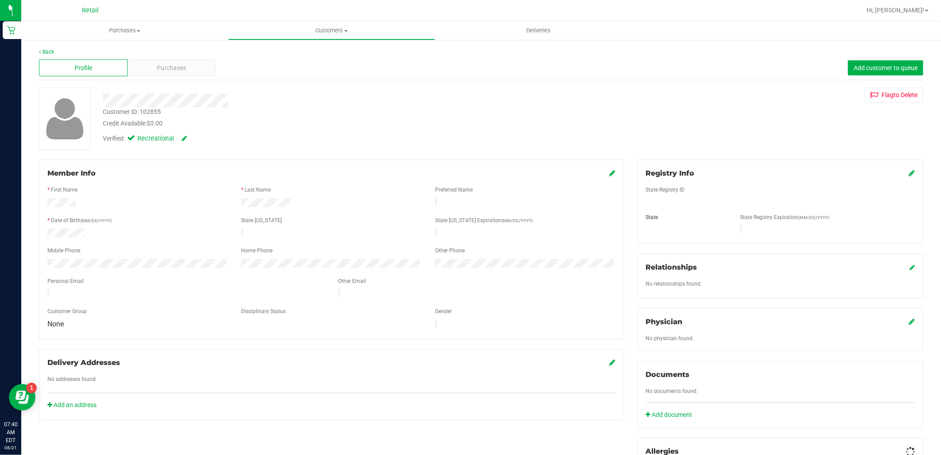
click at [192, 76] on div "Purchases" at bounding box center [172, 67] width 89 height 17
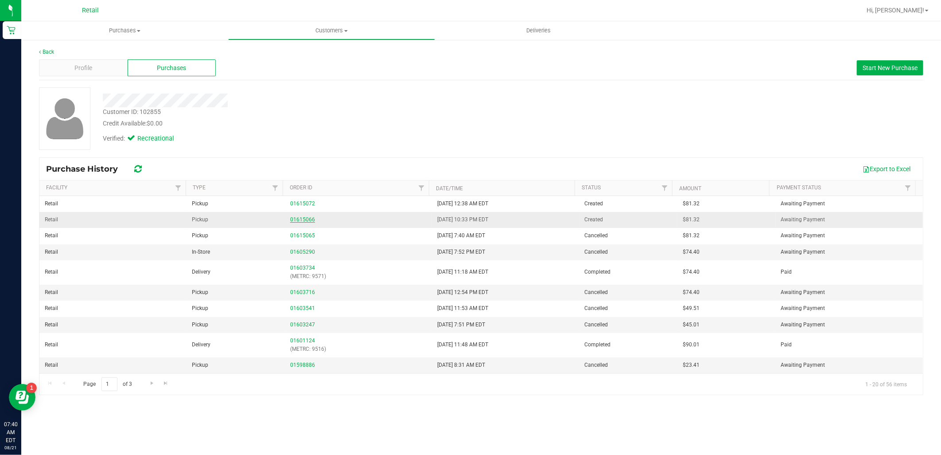
click at [298, 222] on link "01615066" at bounding box center [302, 219] width 25 height 6
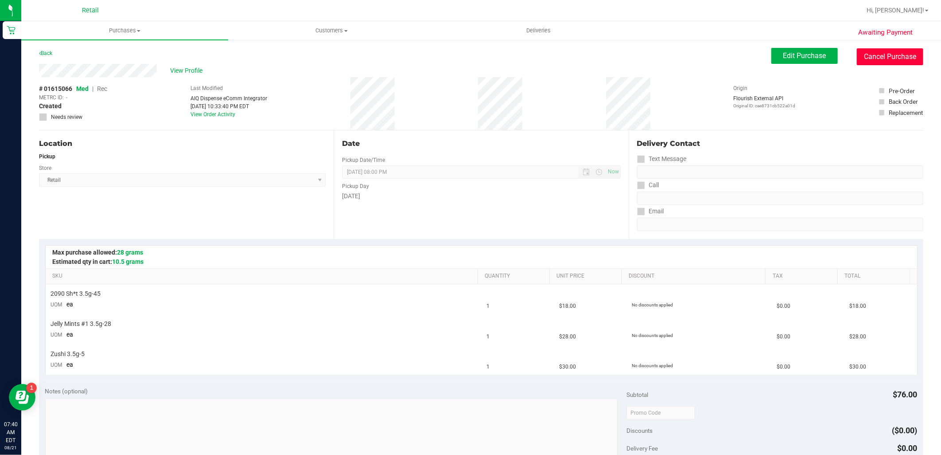
click at [884, 58] on button "Cancel Purchase" at bounding box center [890, 56] width 66 height 17
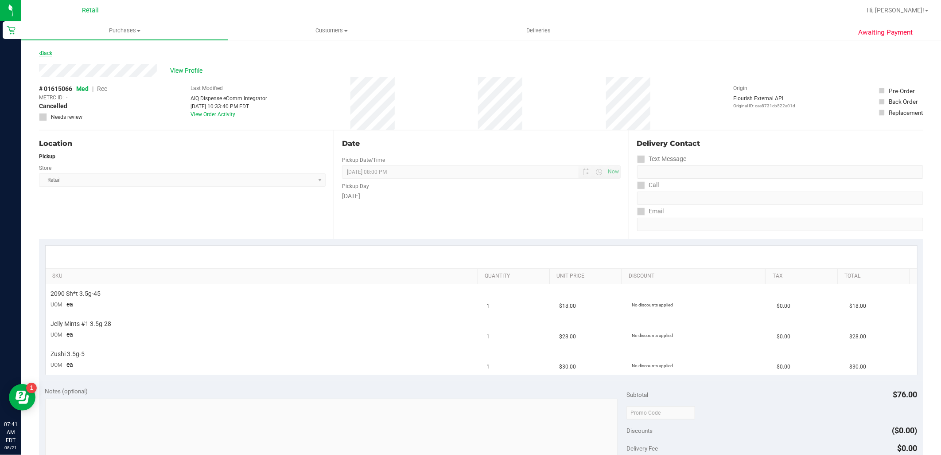
click at [50, 54] on link "Back" at bounding box center [45, 53] width 13 height 6
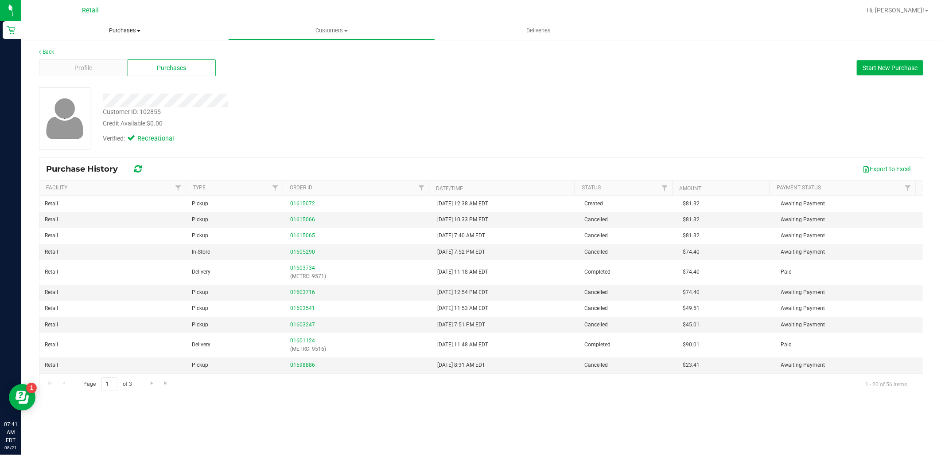
click at [133, 35] on uib-tab-heading "Purchases Summary of purchases Fulfillment All purchases" at bounding box center [124, 30] width 207 height 19
click at [137, 50] on li "Summary of purchases" at bounding box center [124, 53] width 207 height 11
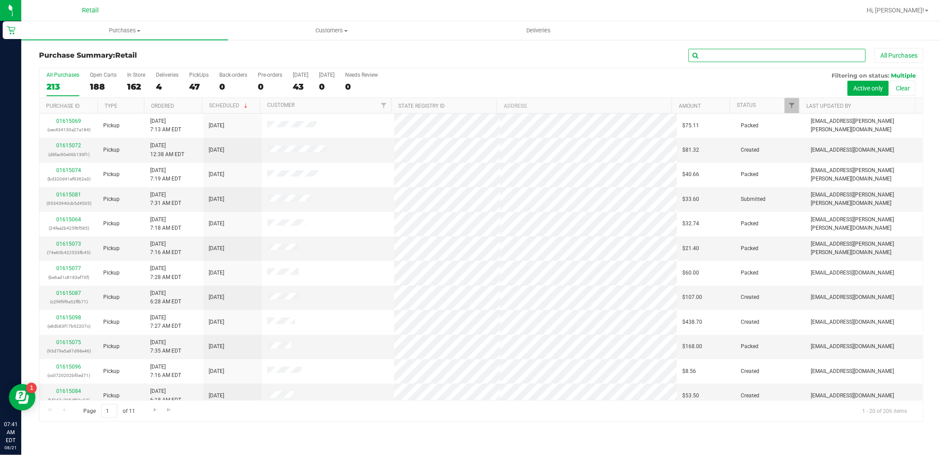
click at [724, 56] on input "text" at bounding box center [776, 55] width 177 height 13
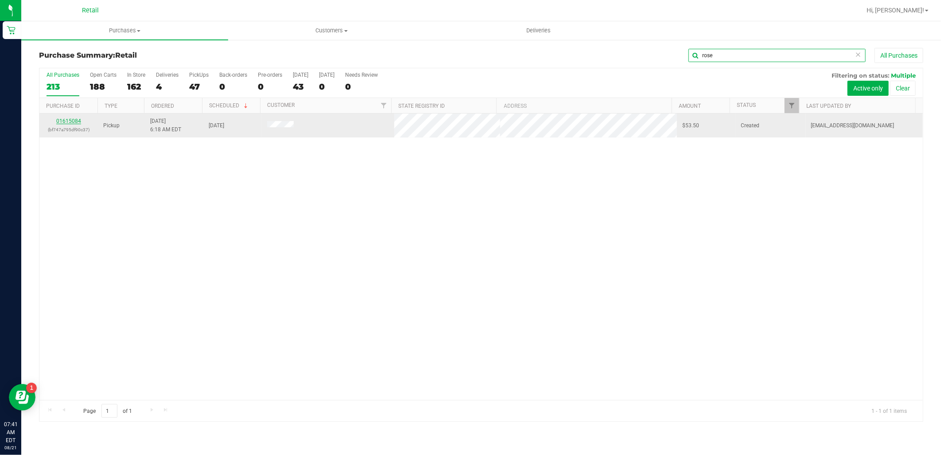
type input "rose"
click at [72, 120] on link "01615084" at bounding box center [68, 121] width 25 height 6
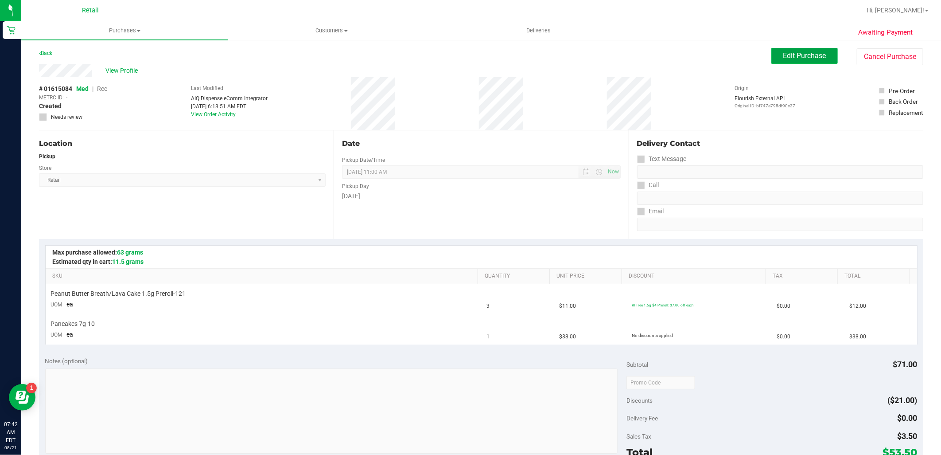
click at [786, 49] on button "Edit Purchase" at bounding box center [804, 56] width 66 height 16
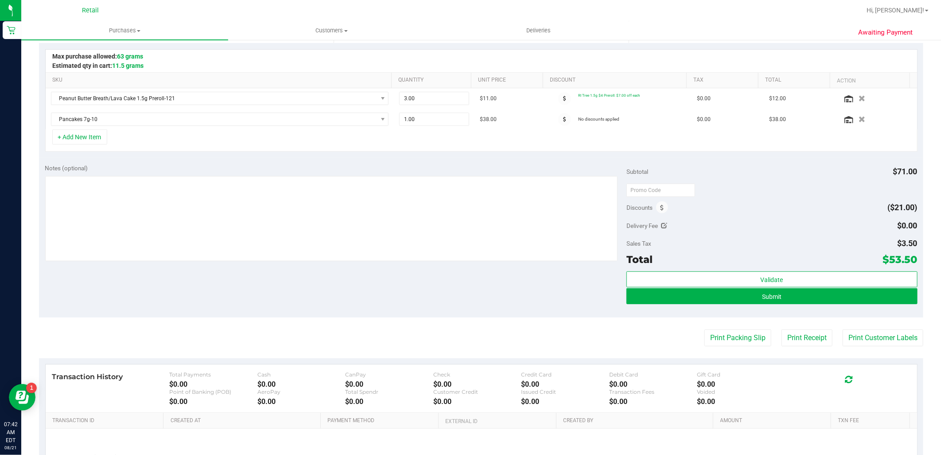
scroll to position [197, 0]
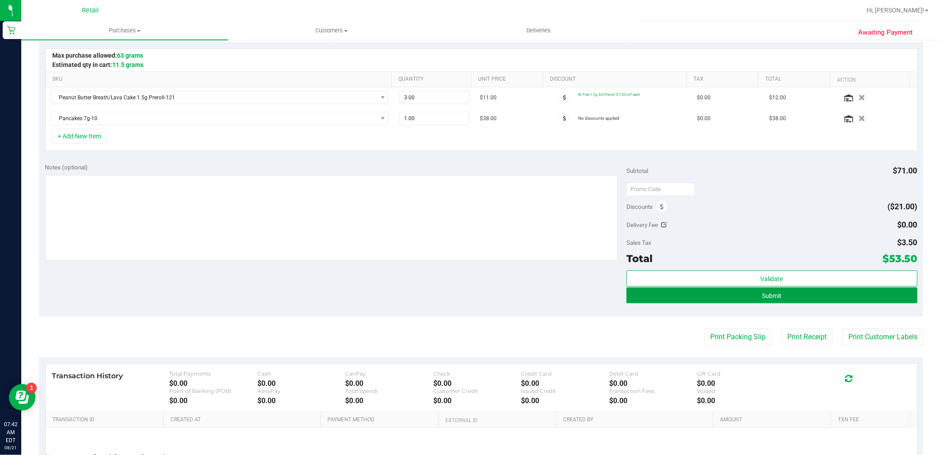
click at [816, 301] on button "Submit" at bounding box center [771, 295] width 291 height 16
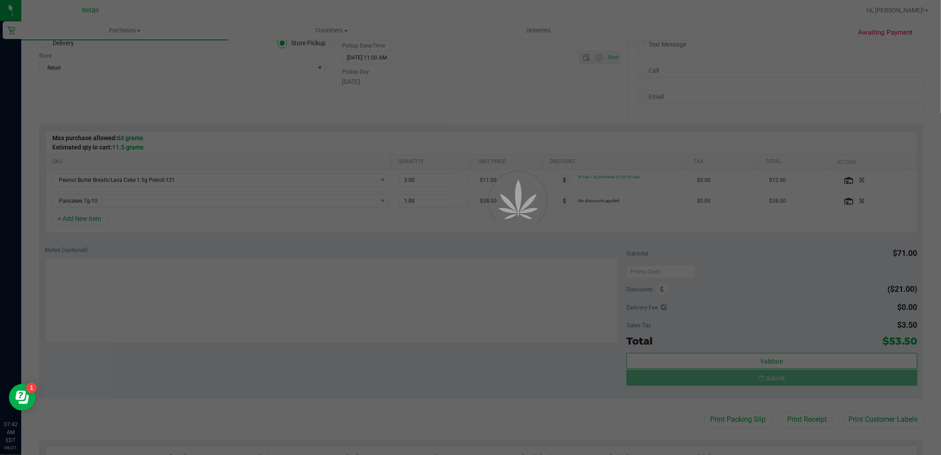
scroll to position [0, 0]
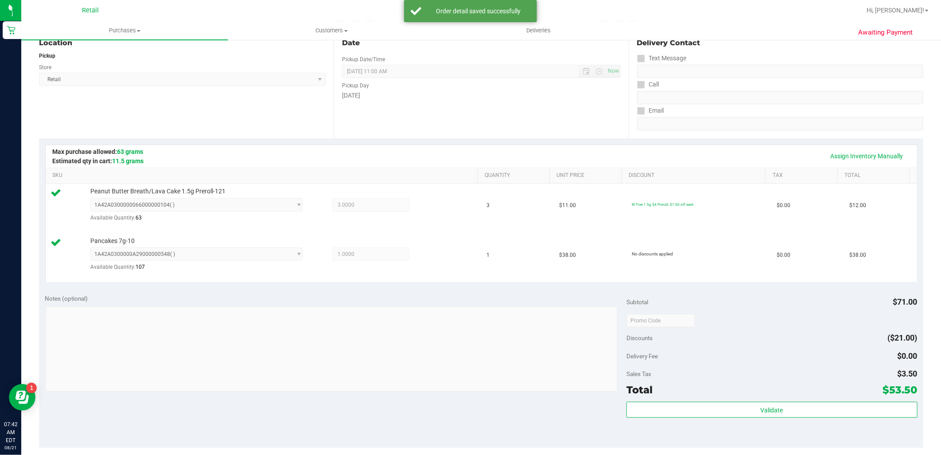
scroll to position [197, 0]
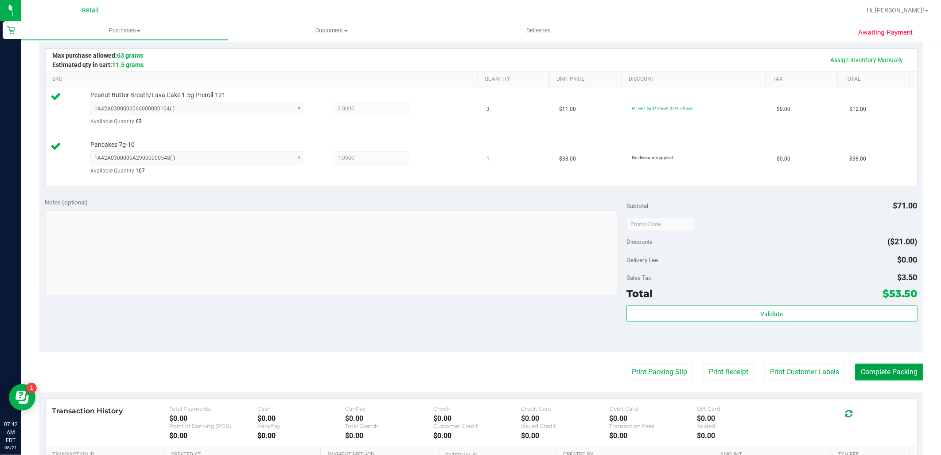
click at [883, 373] on button "Complete Packing" at bounding box center [889, 371] width 68 height 17
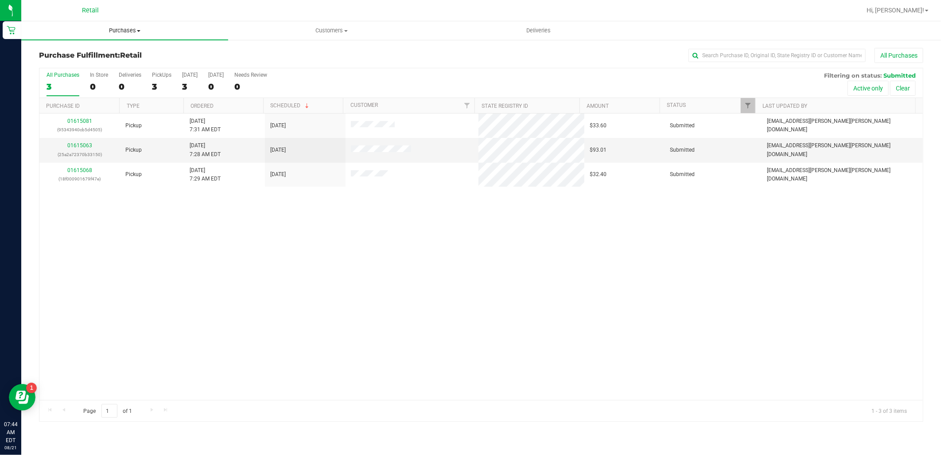
click at [132, 28] on span "Purchases" at bounding box center [124, 31] width 207 height 8
click at [145, 52] on li "Summary of purchases" at bounding box center [124, 53] width 207 height 11
